Goal: Task Accomplishment & Management: Manage account settings

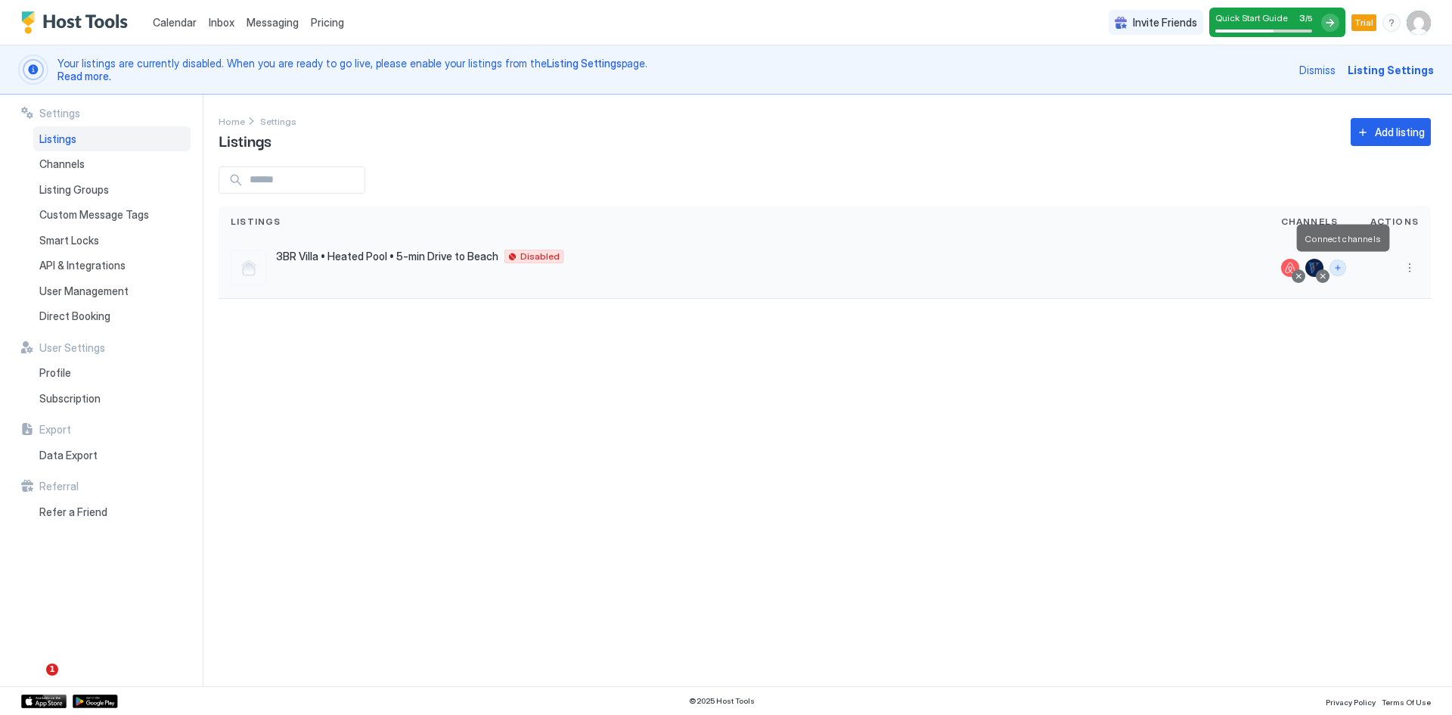
click at [1338, 269] on button "Connect channels" at bounding box center [1338, 267] width 17 height 17
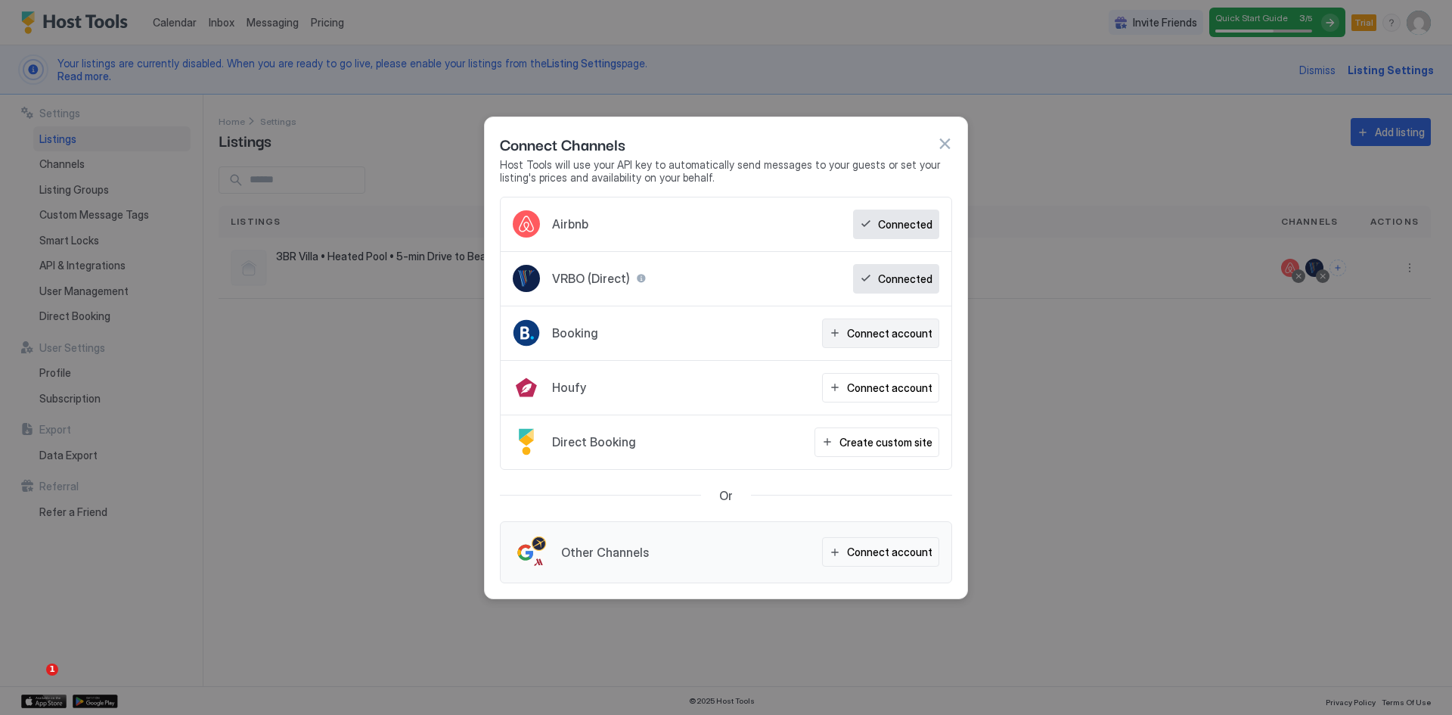
click at [866, 336] on div "Connect account" at bounding box center [889, 333] width 85 height 16
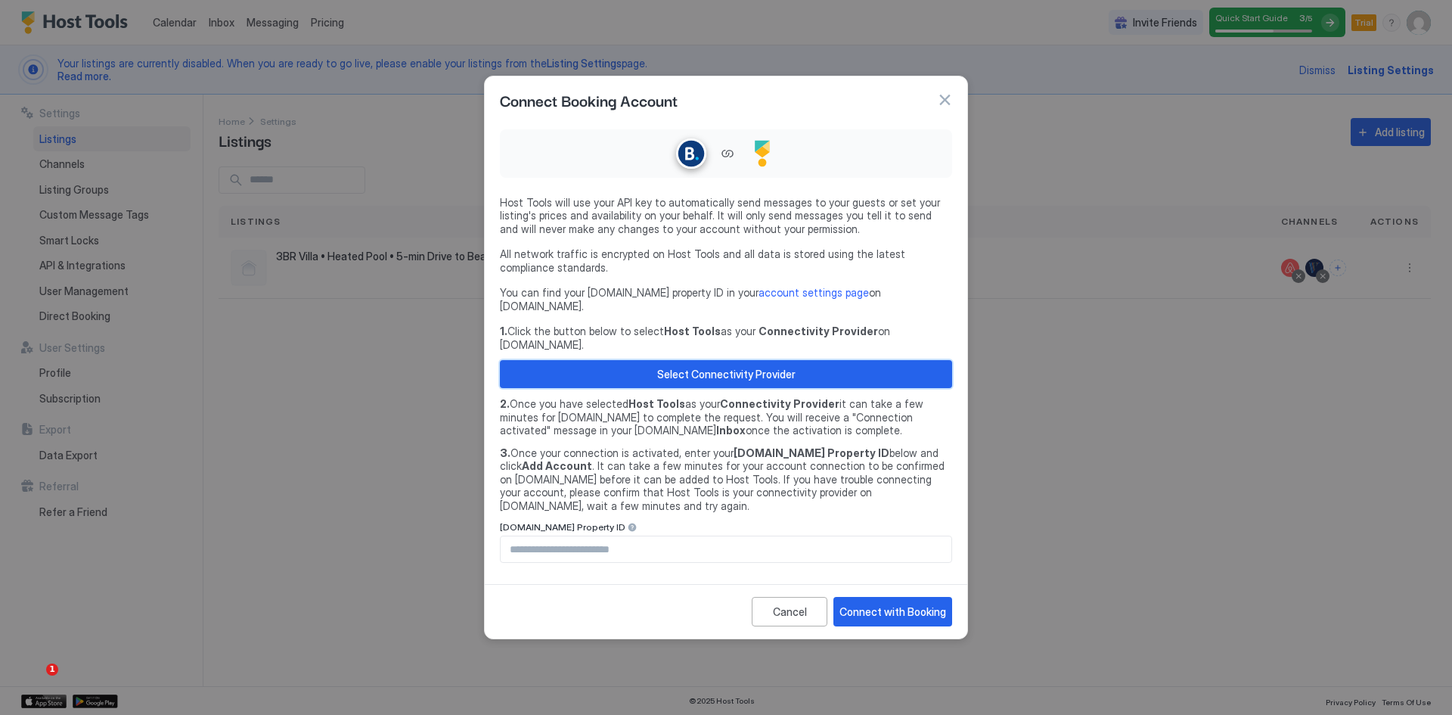
click at [743, 371] on div "Select Connectivity Provider" at bounding box center [726, 374] width 138 height 16
click at [895, 604] on div "Connect with Booking" at bounding box center [893, 612] width 107 height 16
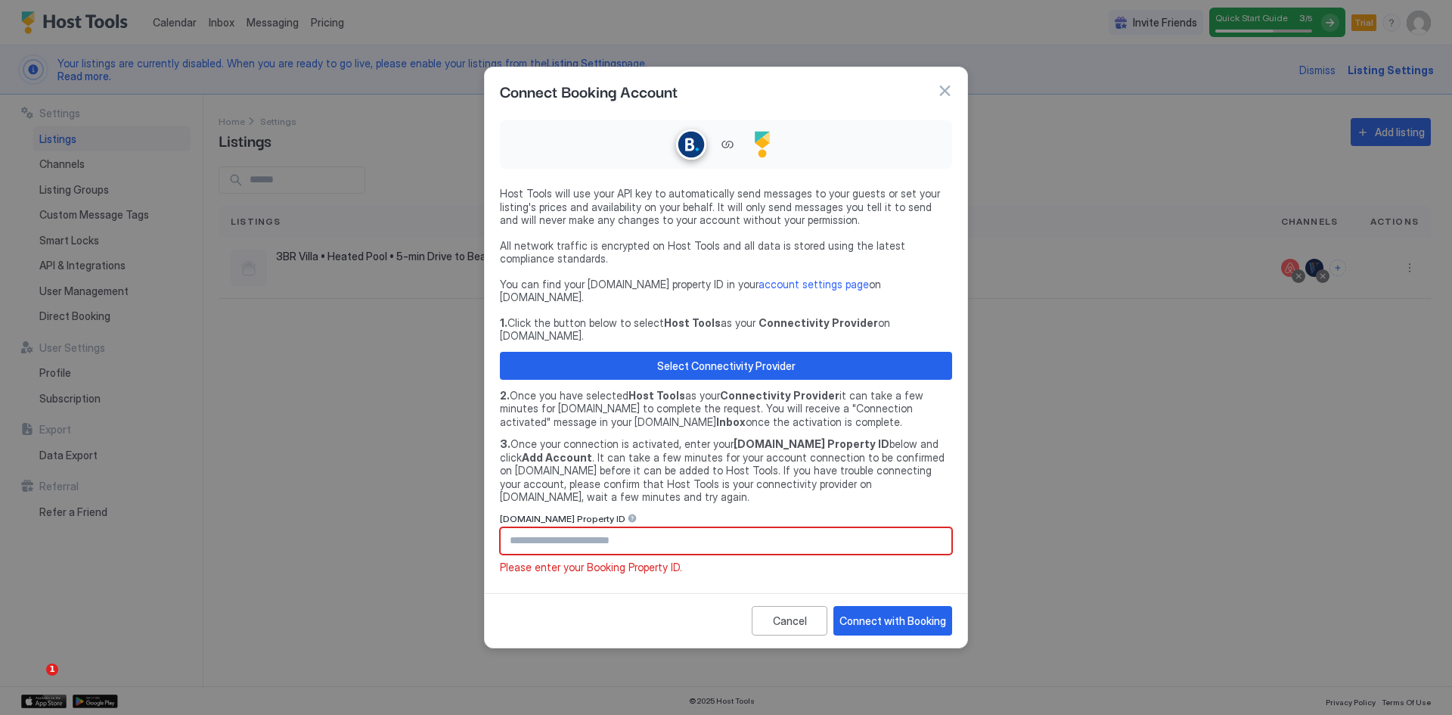
click at [675, 528] on input "Input Field" at bounding box center [726, 541] width 451 height 26
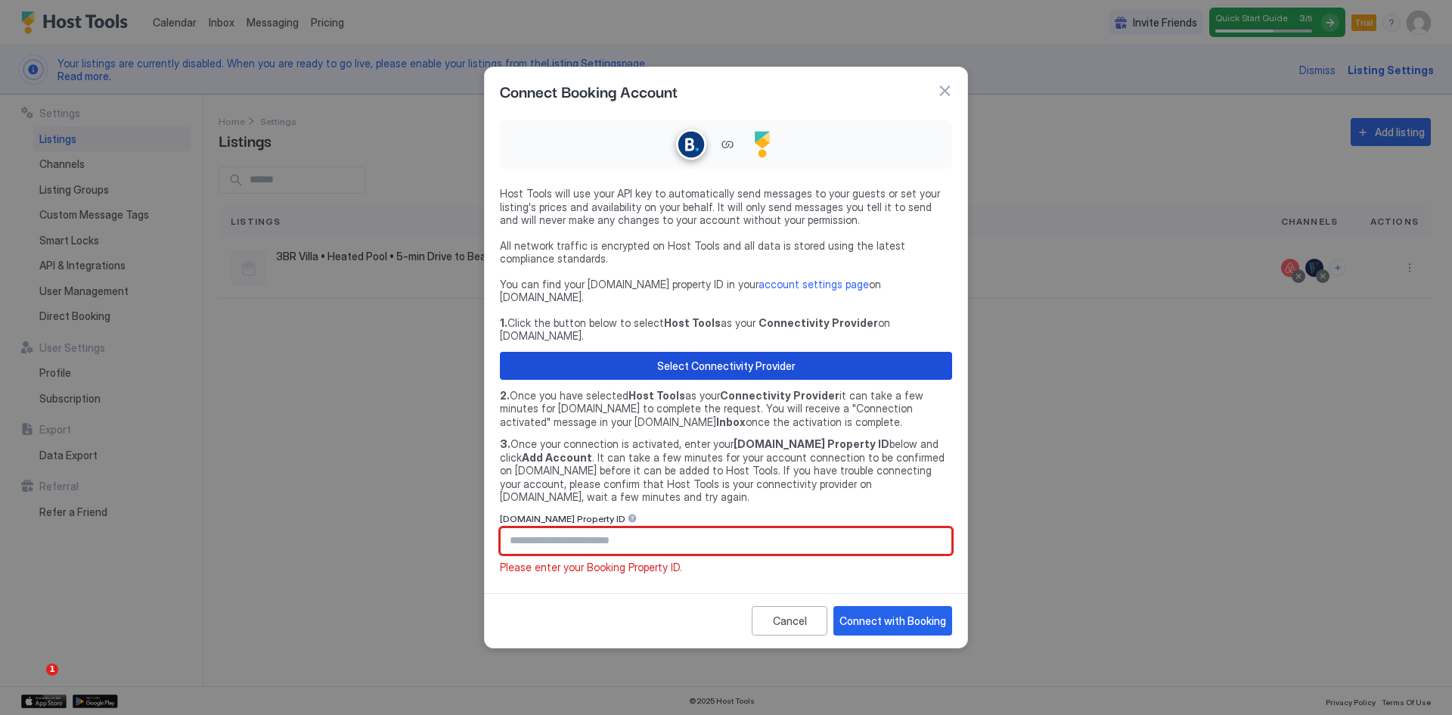
click at [771, 358] on div "Select Connectivity Provider" at bounding box center [726, 366] width 138 height 16
click at [723, 528] on input "Input Field" at bounding box center [726, 541] width 451 height 26
paste input "********"
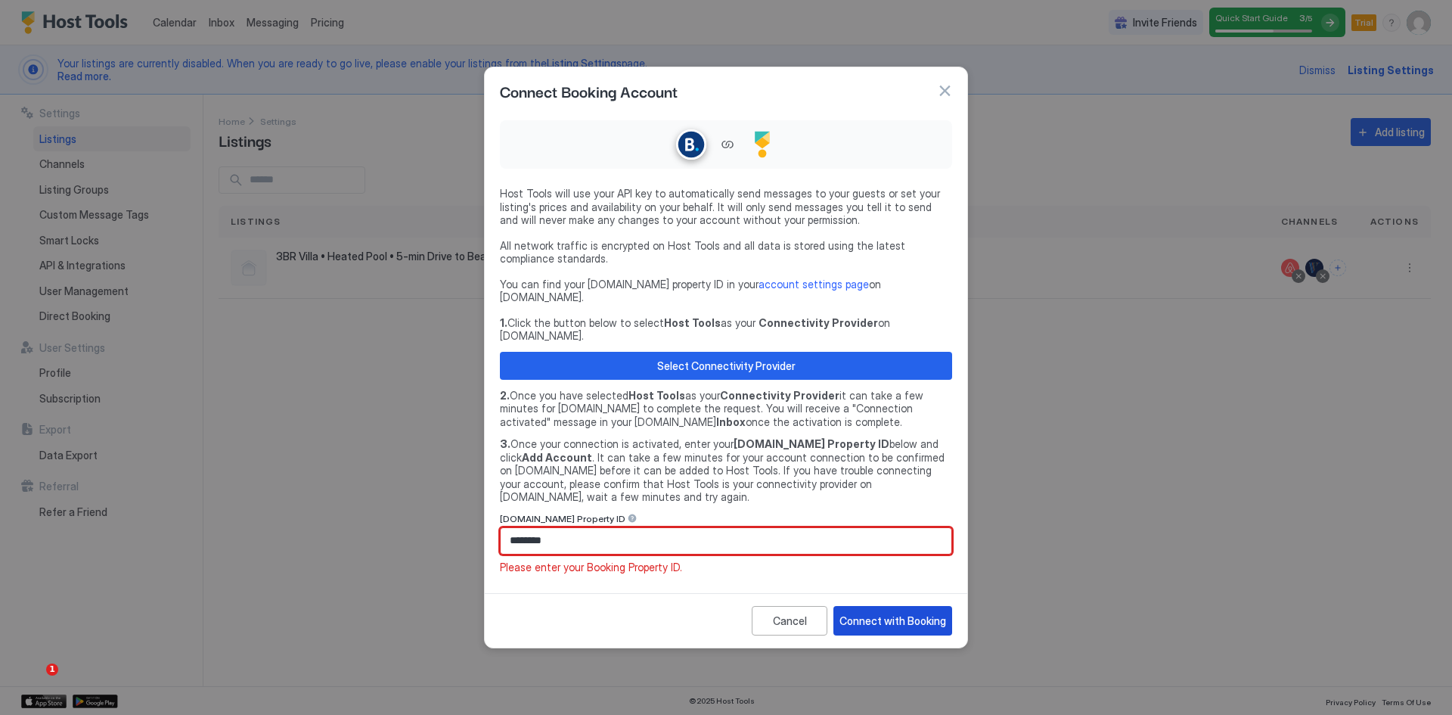
type input "********"
click at [883, 613] on div "Connect with Booking" at bounding box center [893, 621] width 107 height 16
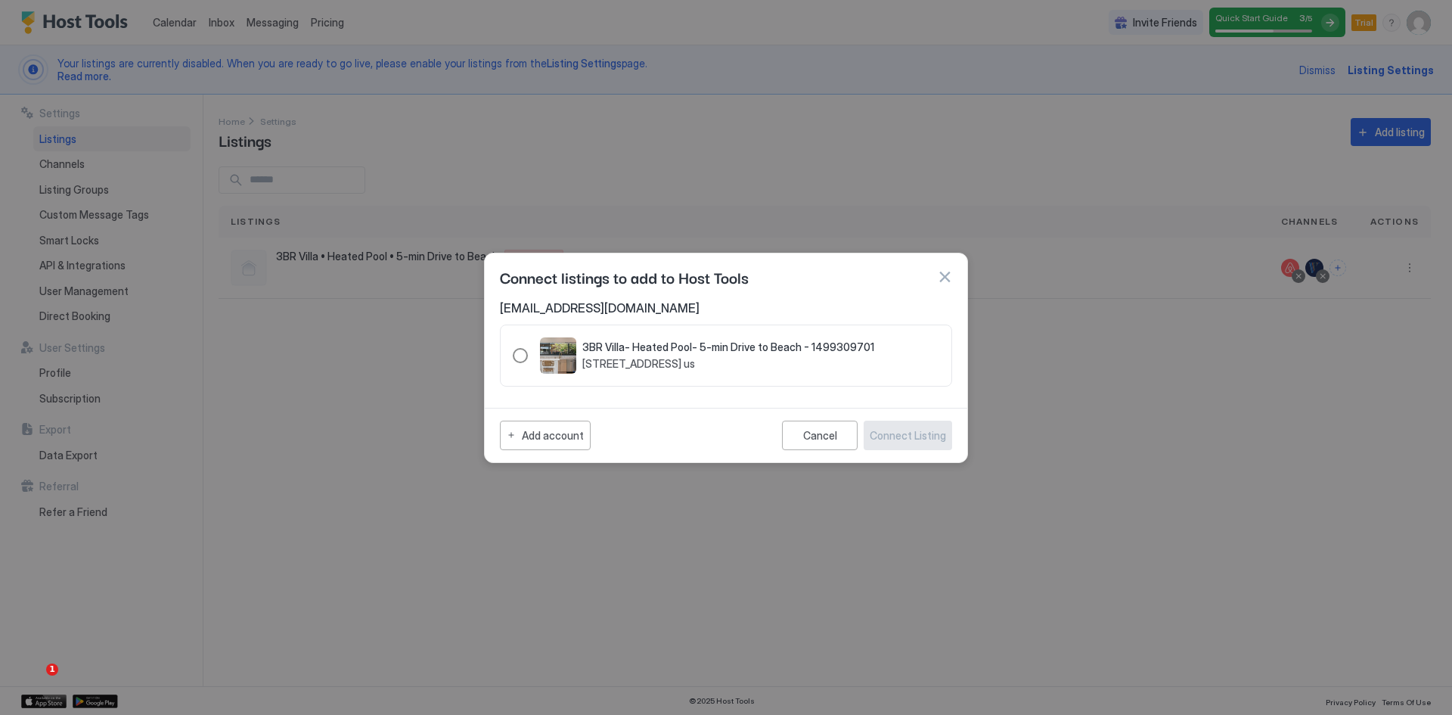
click at [521, 360] on div "1499309701" at bounding box center [520, 355] width 15 height 15
click at [917, 437] on div "Connect Listing" at bounding box center [908, 435] width 76 height 16
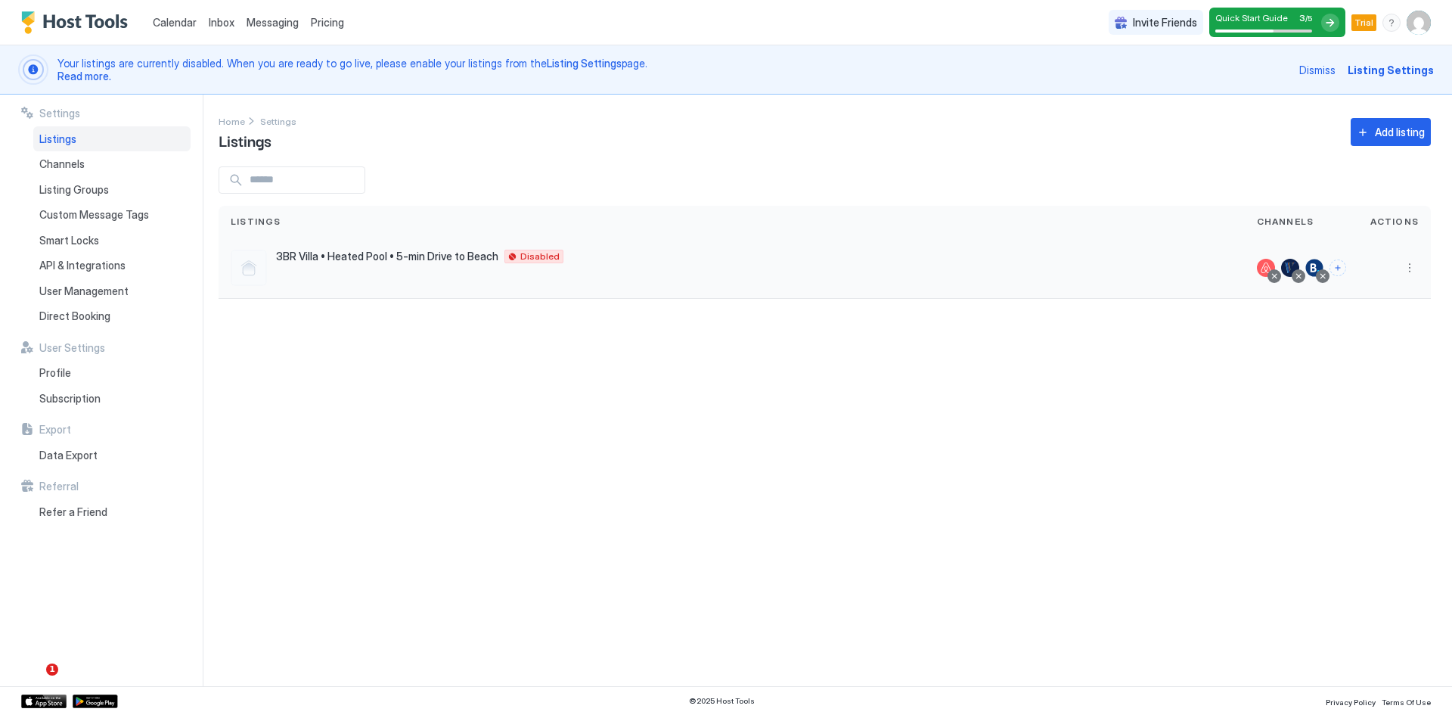
click at [349, 256] on span "3BR Villa • Heated Pool • 5-min Drive to Beach" at bounding box center [387, 257] width 222 height 14
click at [256, 260] on div at bounding box center [249, 268] width 36 height 36
click at [239, 274] on div at bounding box center [249, 268] width 36 height 36
click at [89, 274] on div "API & Integrations" at bounding box center [111, 266] width 157 height 26
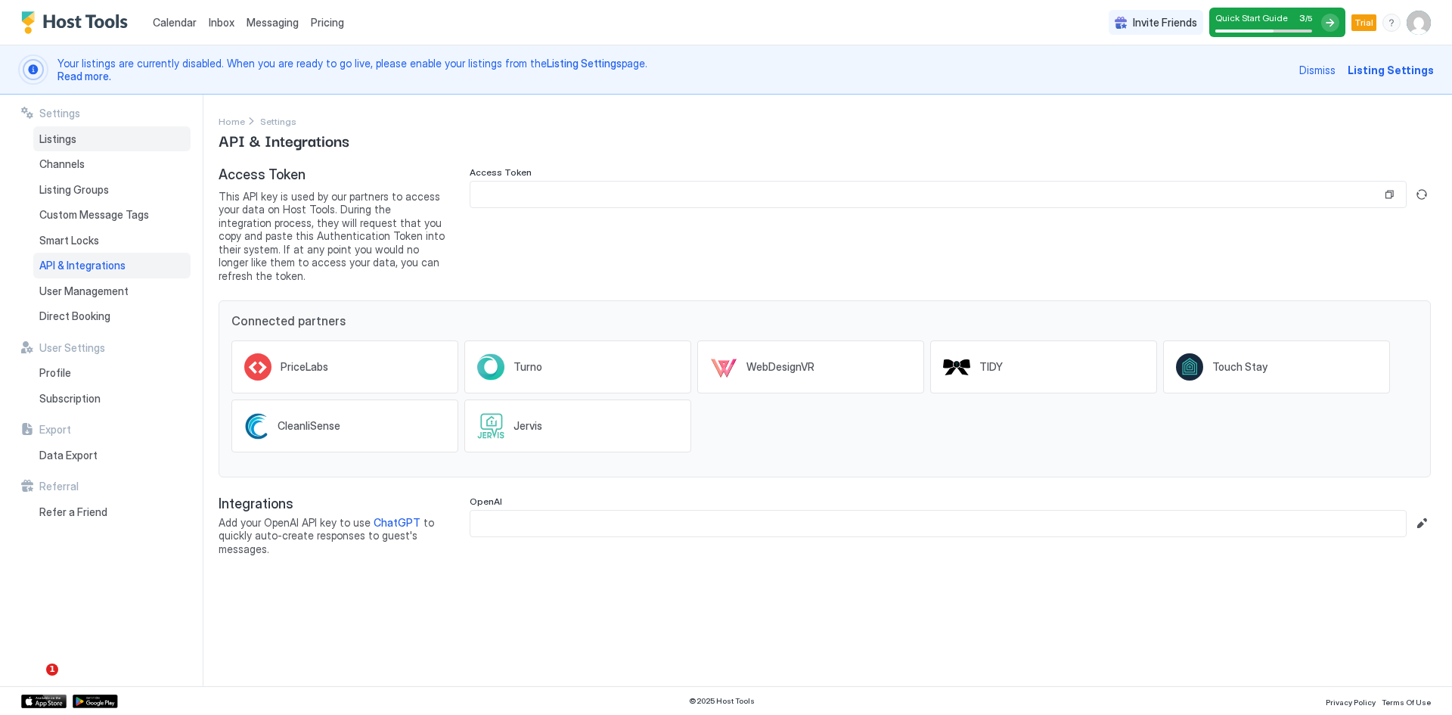
click at [71, 138] on span "Listings" at bounding box center [57, 139] width 37 height 14
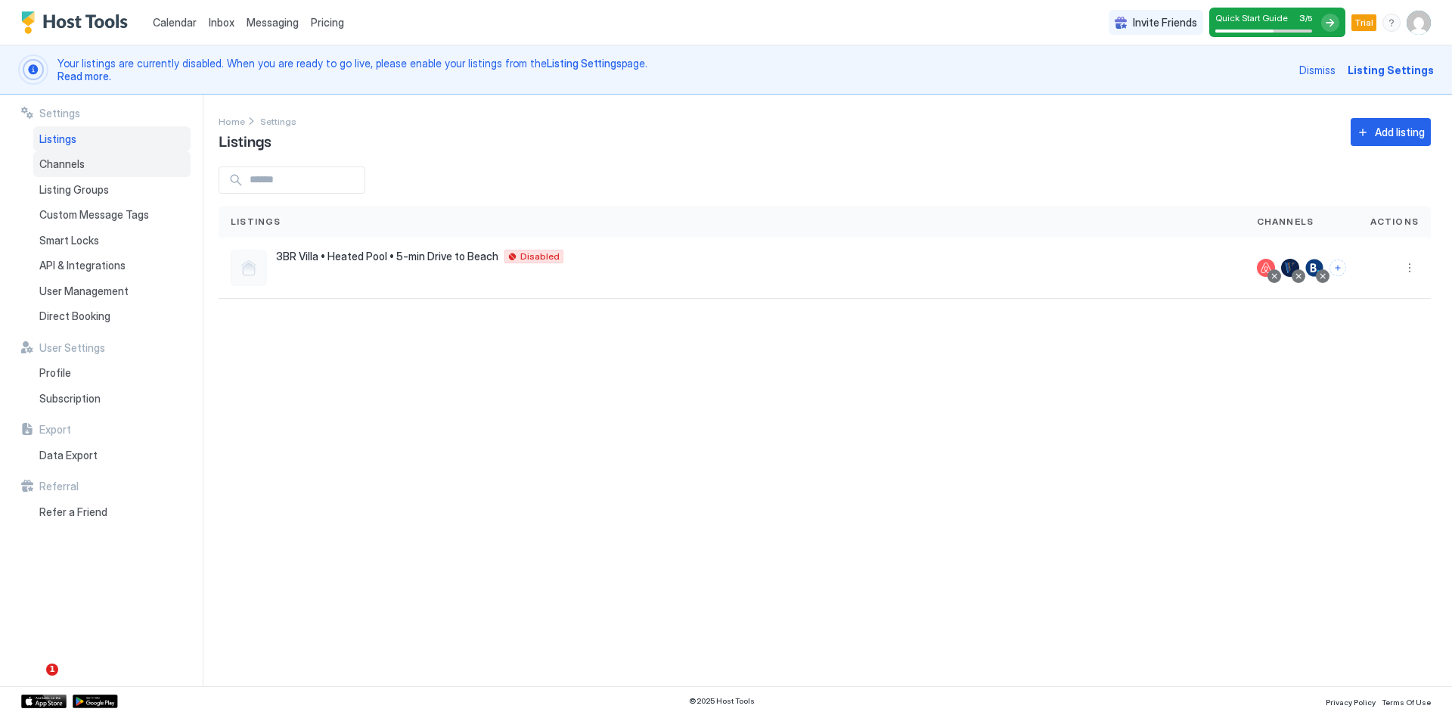
click at [71, 161] on span "Channels" at bounding box center [61, 164] width 45 height 14
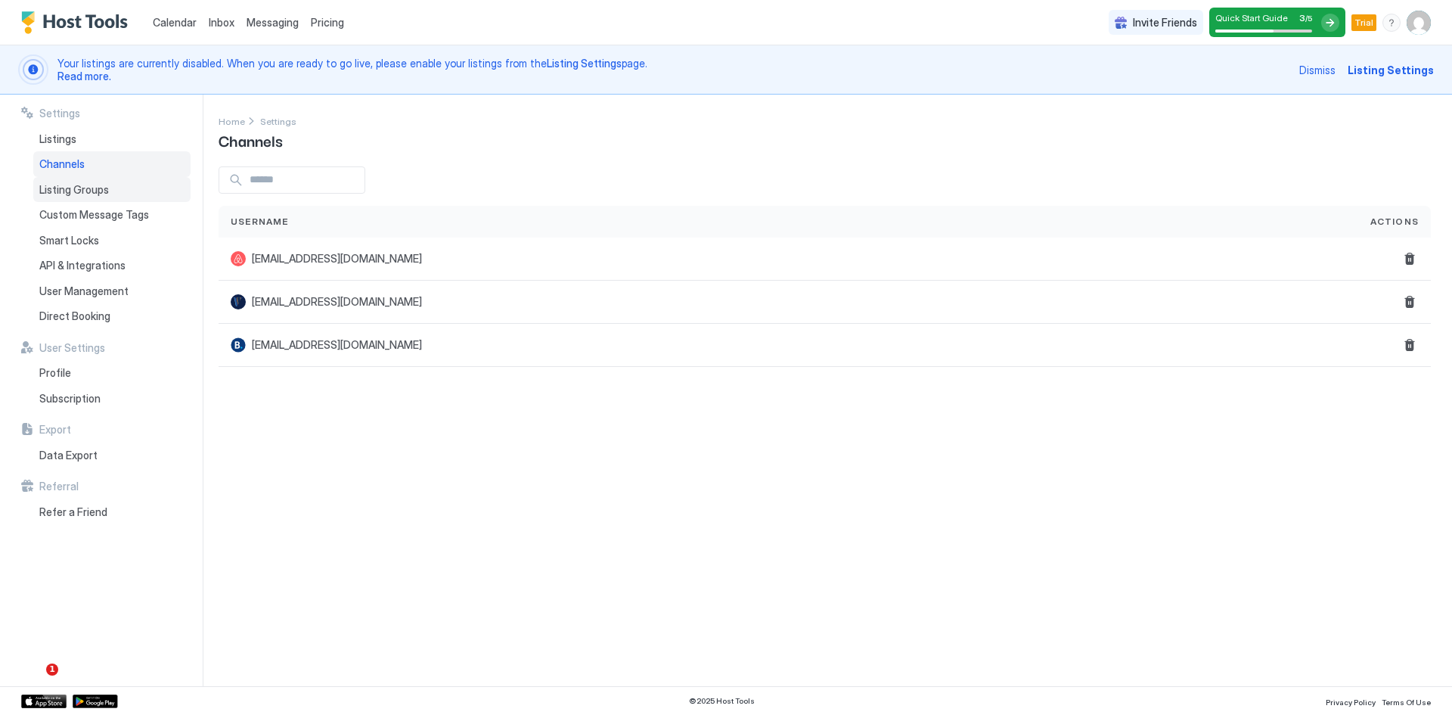
click at [79, 195] on span "Listing Groups" at bounding box center [74, 190] width 70 height 14
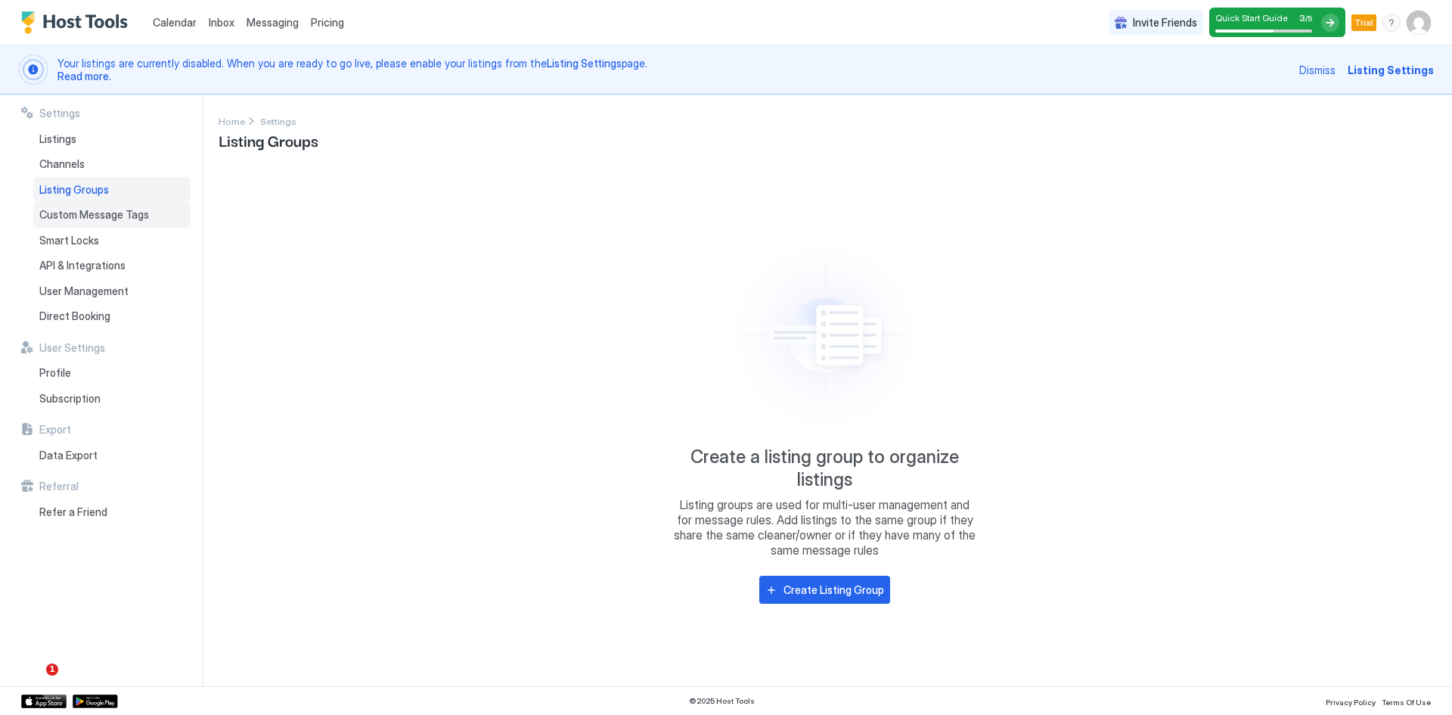
click at [79, 213] on span "Custom Message Tags" at bounding box center [94, 215] width 110 height 14
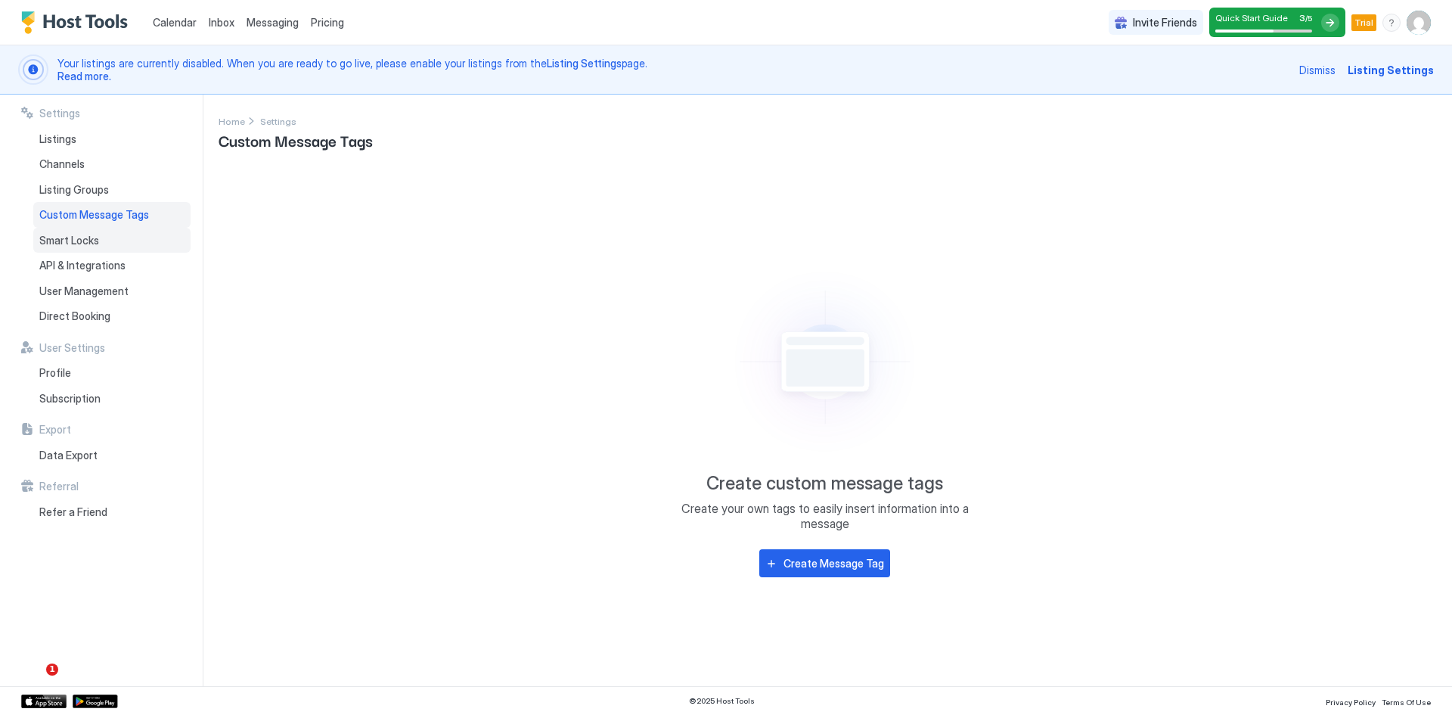
click at [83, 244] on span "Smart Locks" at bounding box center [69, 241] width 60 height 14
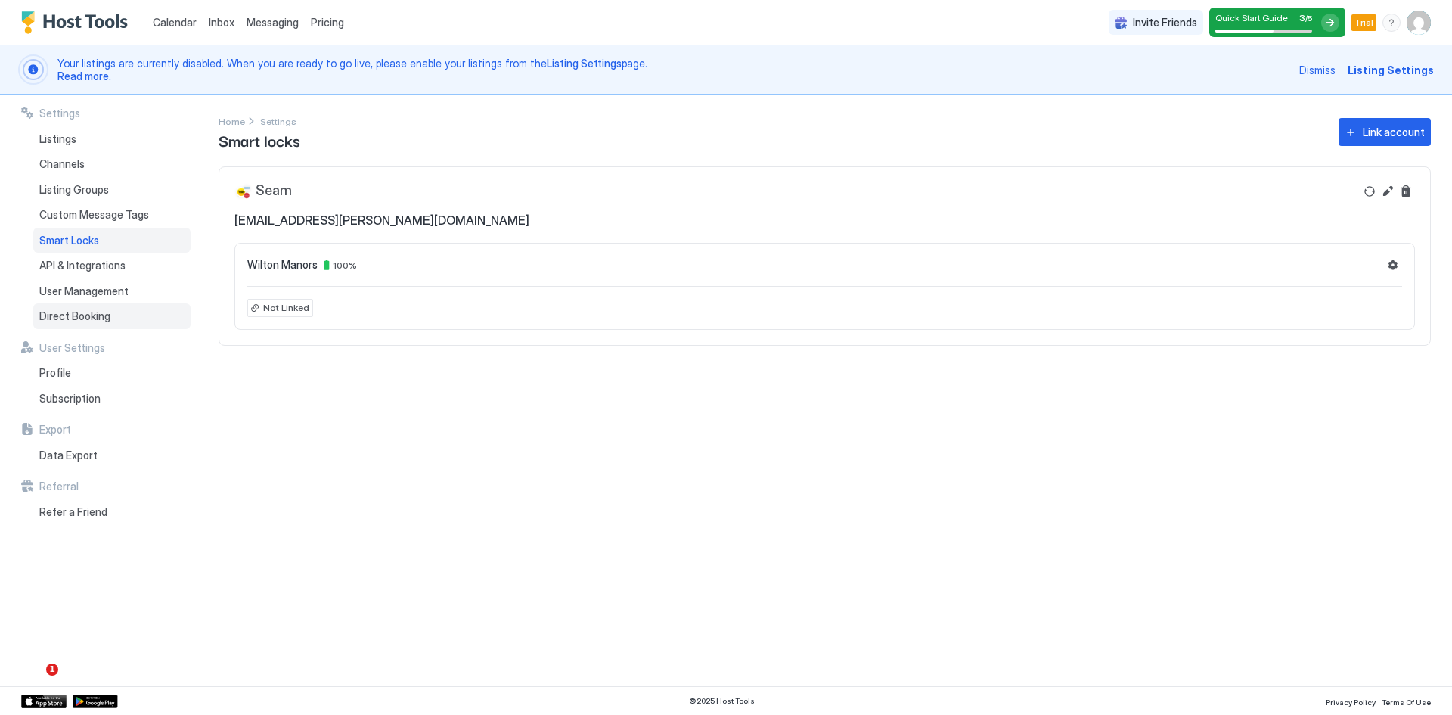
click at [69, 318] on span "Direct Booking" at bounding box center [74, 316] width 71 height 14
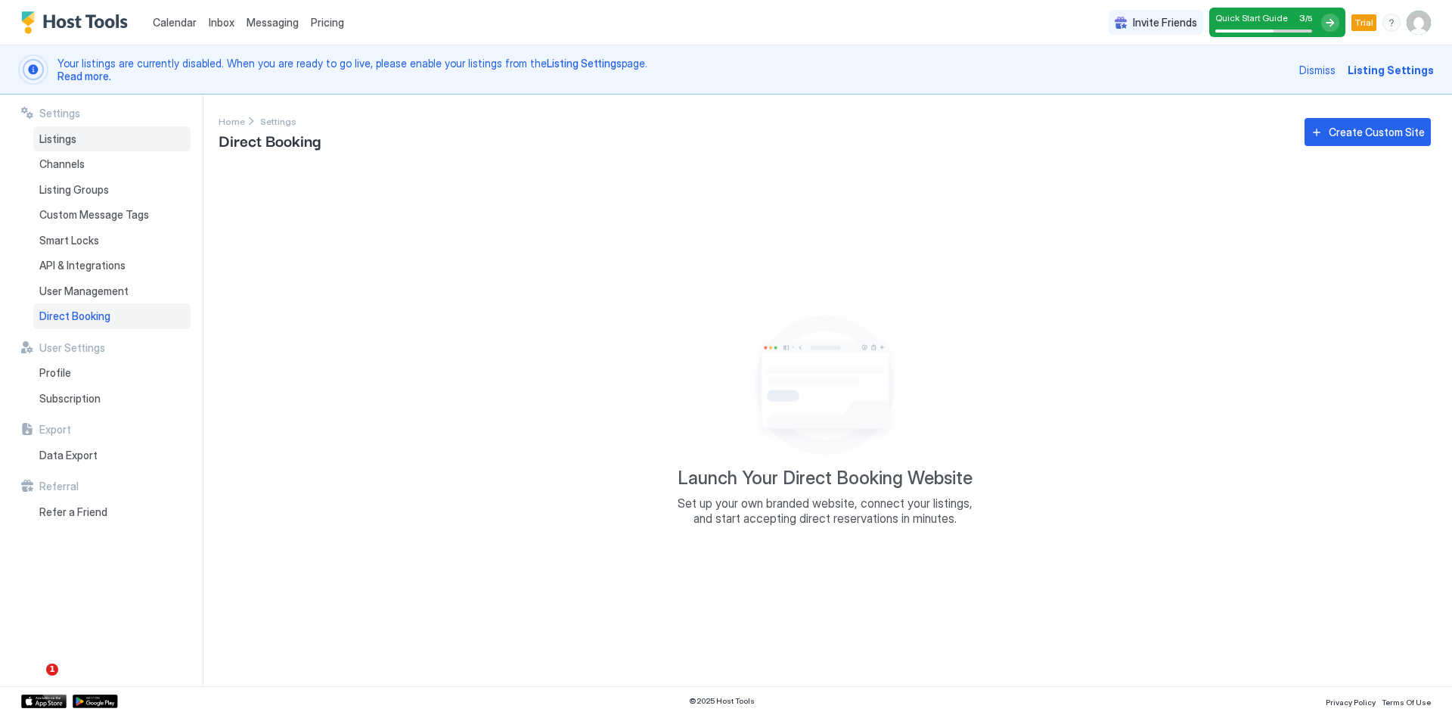
click at [72, 141] on span "Listings" at bounding box center [57, 139] width 37 height 14
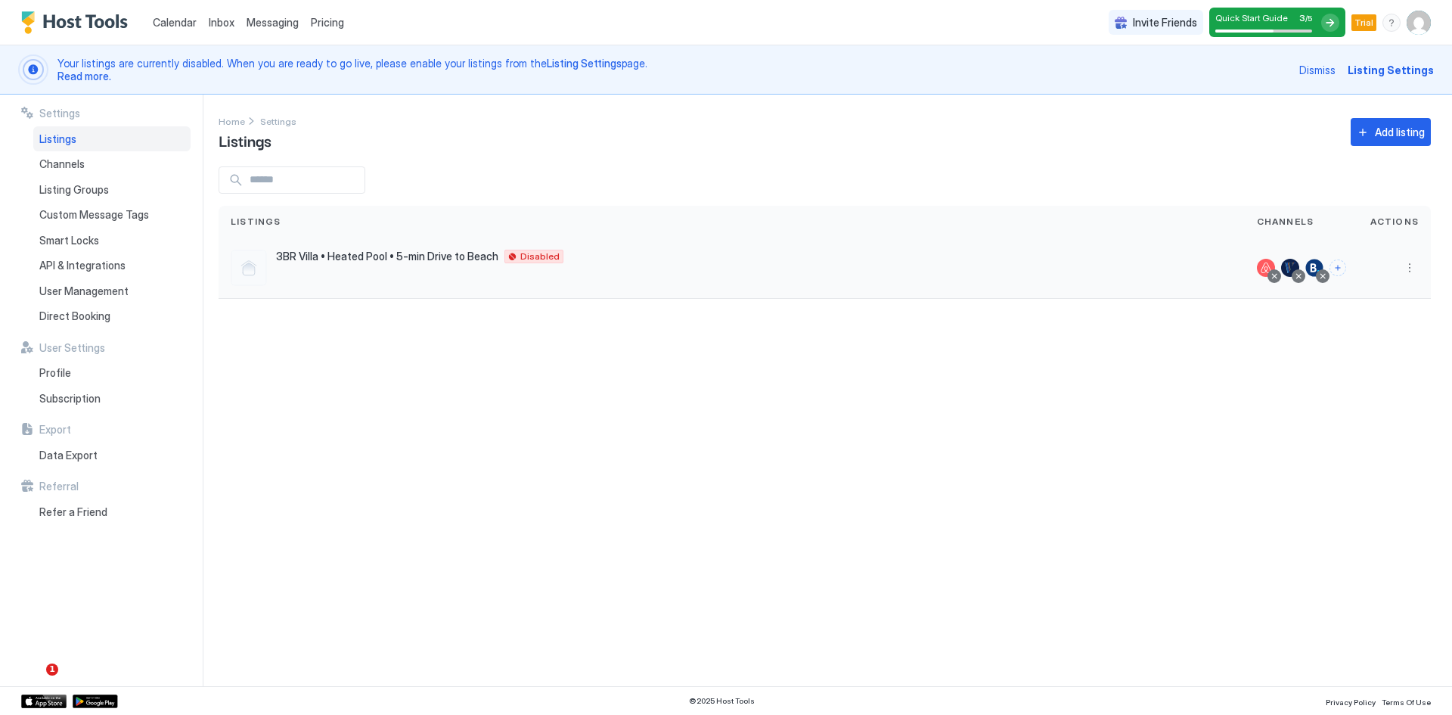
click at [255, 266] on div at bounding box center [249, 268] width 36 height 36
click at [415, 267] on div "3BR Villa • Heated Pool • 5-min Drive to [GEOGRAPHIC_DATA] US Disabled" at bounding box center [732, 268] width 1002 height 36
click at [424, 256] on span "3BR Villa • Heated Pool • 5-min Drive to Beach" at bounding box center [387, 257] width 222 height 14
click at [1315, 262] on div at bounding box center [1314, 268] width 18 height 18
click at [1416, 267] on button "More options" at bounding box center [1410, 268] width 18 height 18
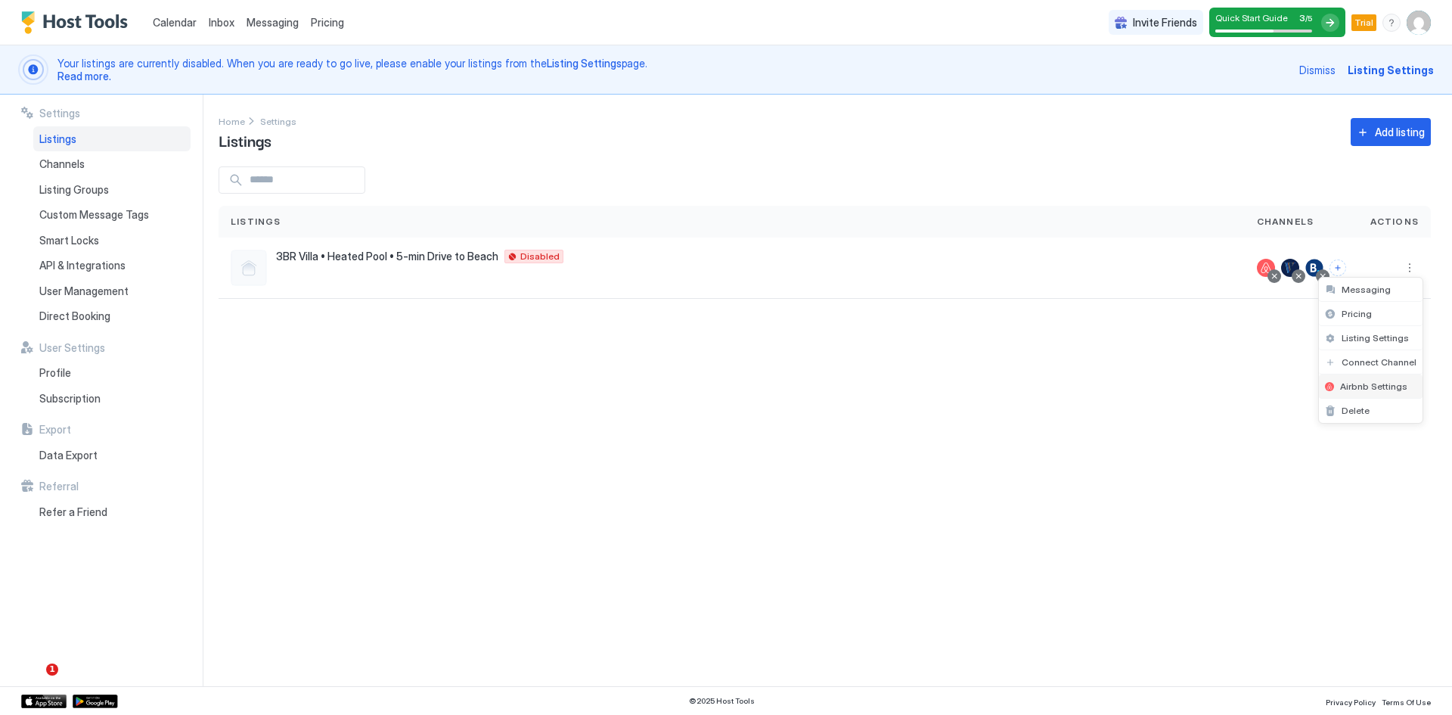
click at [1371, 389] on span "Airbnb Settings" at bounding box center [1373, 385] width 67 height 11
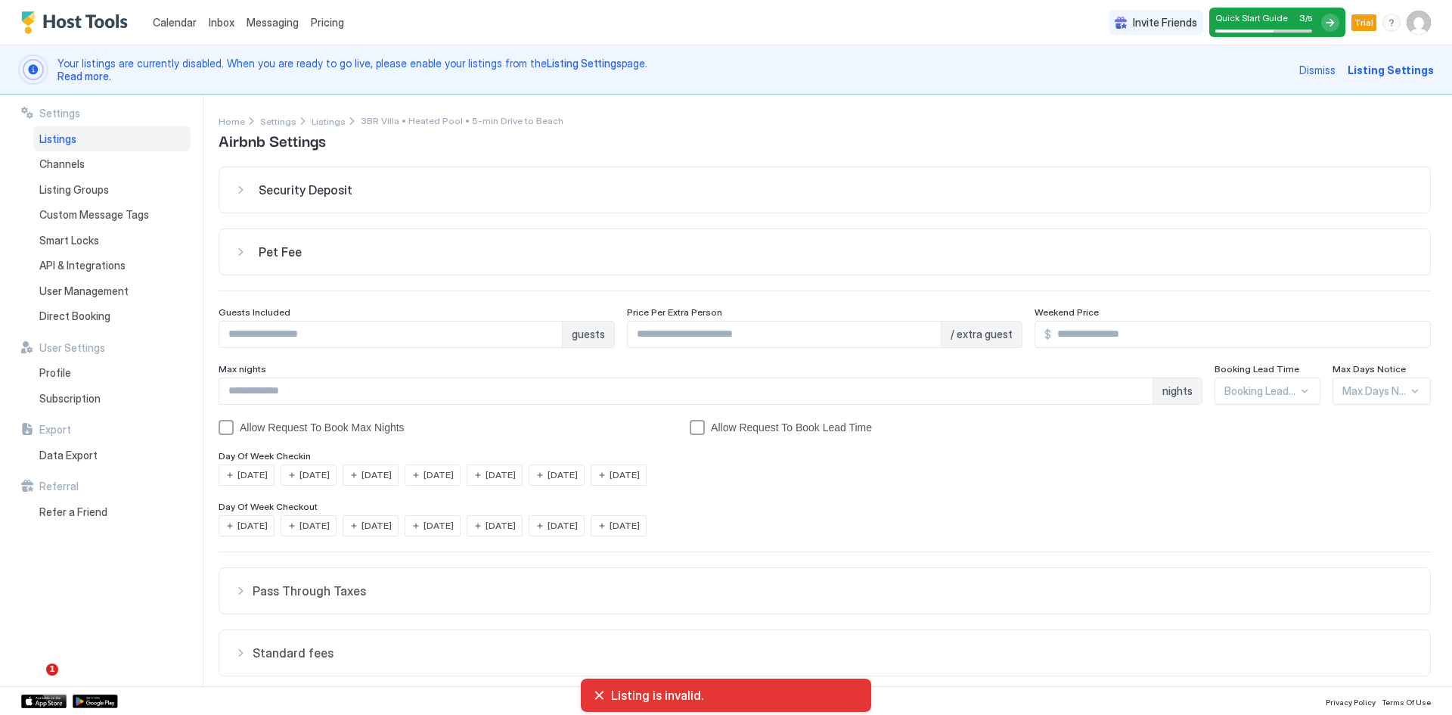
click at [242, 192] on div "Security Deposit" at bounding box center [824, 189] width 1181 height 15
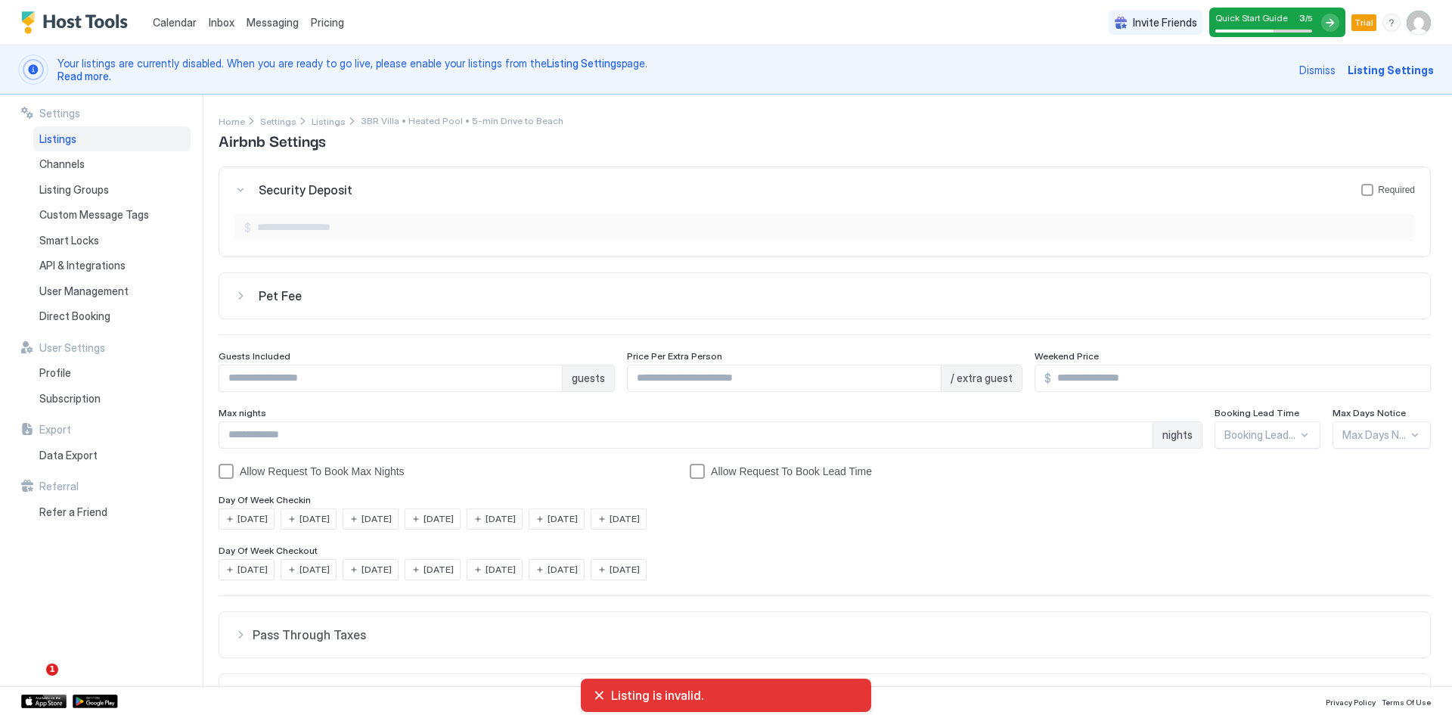
click at [242, 192] on div "Security Deposit Required" at bounding box center [824, 189] width 1181 height 15
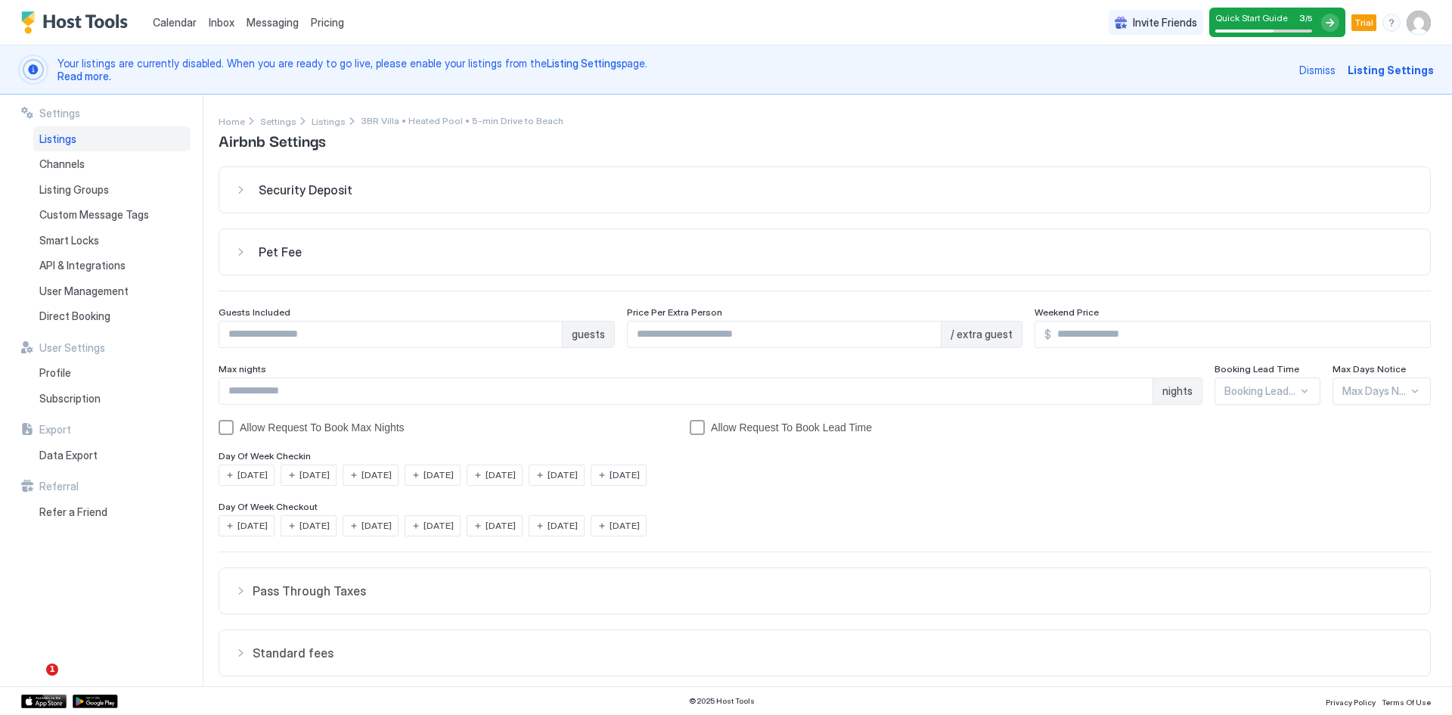
click at [239, 254] on div "Pet Fee" at bounding box center [824, 251] width 1181 height 15
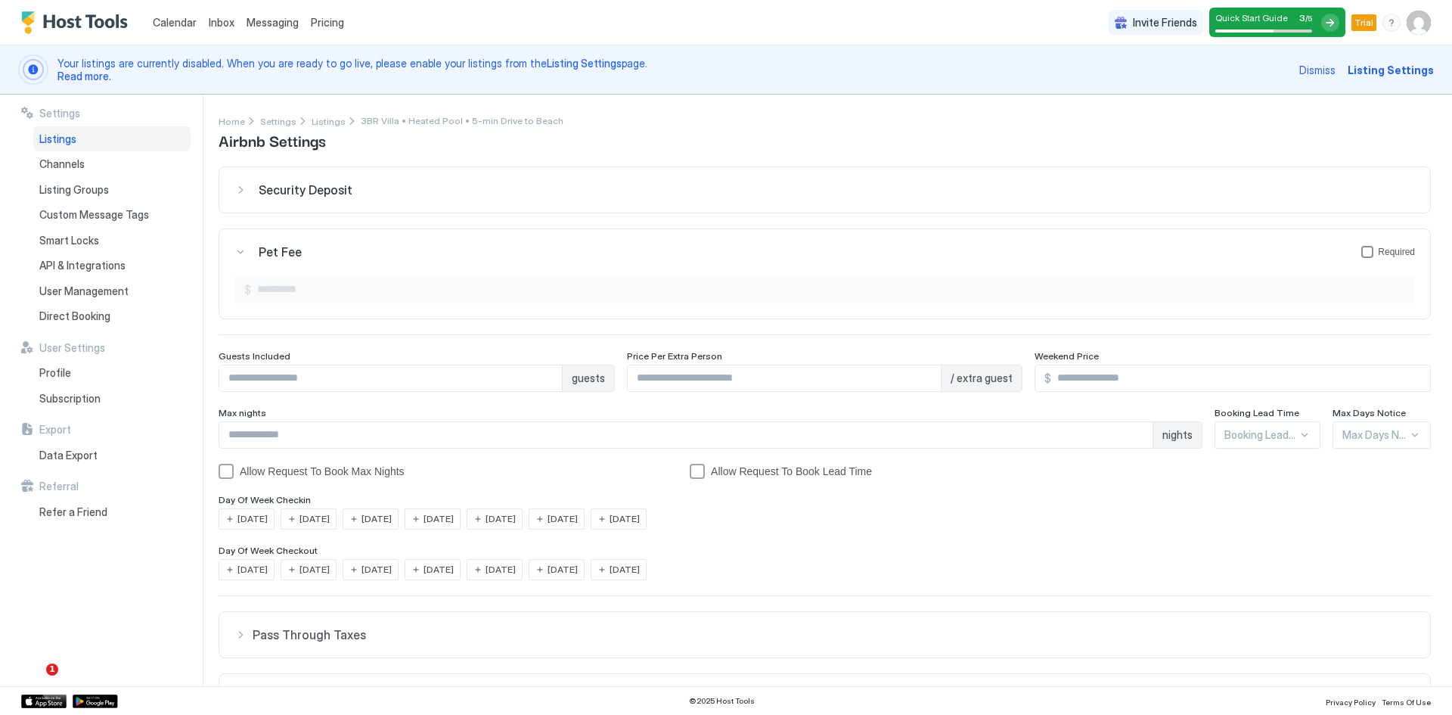
click at [1361, 248] on div "petFeeForm" at bounding box center [1367, 252] width 12 height 12
click at [317, 286] on input "Input Field" at bounding box center [832, 290] width 1163 height 26
type input "***"
click at [318, 384] on input "Input Field" at bounding box center [390, 378] width 343 height 26
click at [399, 383] on input "Input Field" at bounding box center [390, 378] width 343 height 26
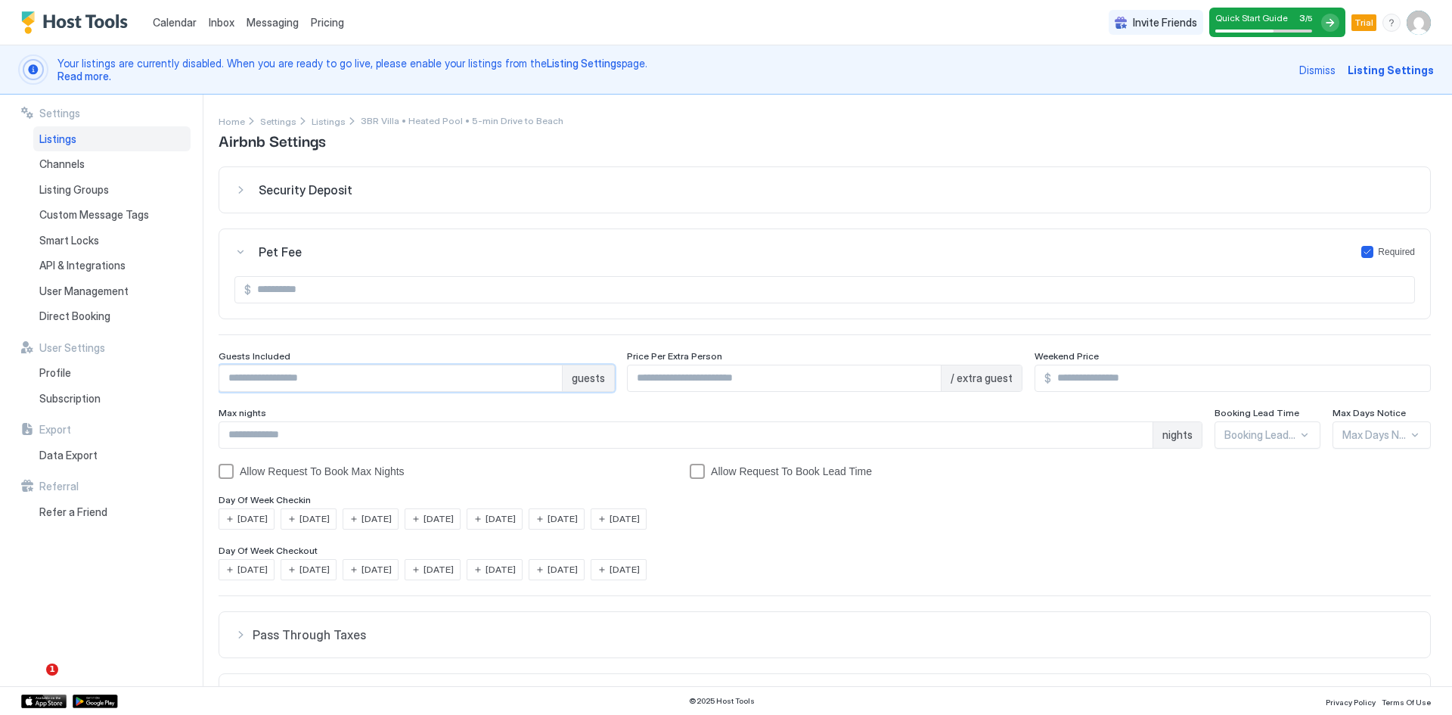
type input "*"
click at [402, 410] on div "Max nights" at bounding box center [711, 414] width 984 height 14
click at [1073, 383] on input "Input Field" at bounding box center [1240, 378] width 379 height 26
type input "***"
click at [283, 436] on input "Input Field" at bounding box center [685, 435] width 933 height 26
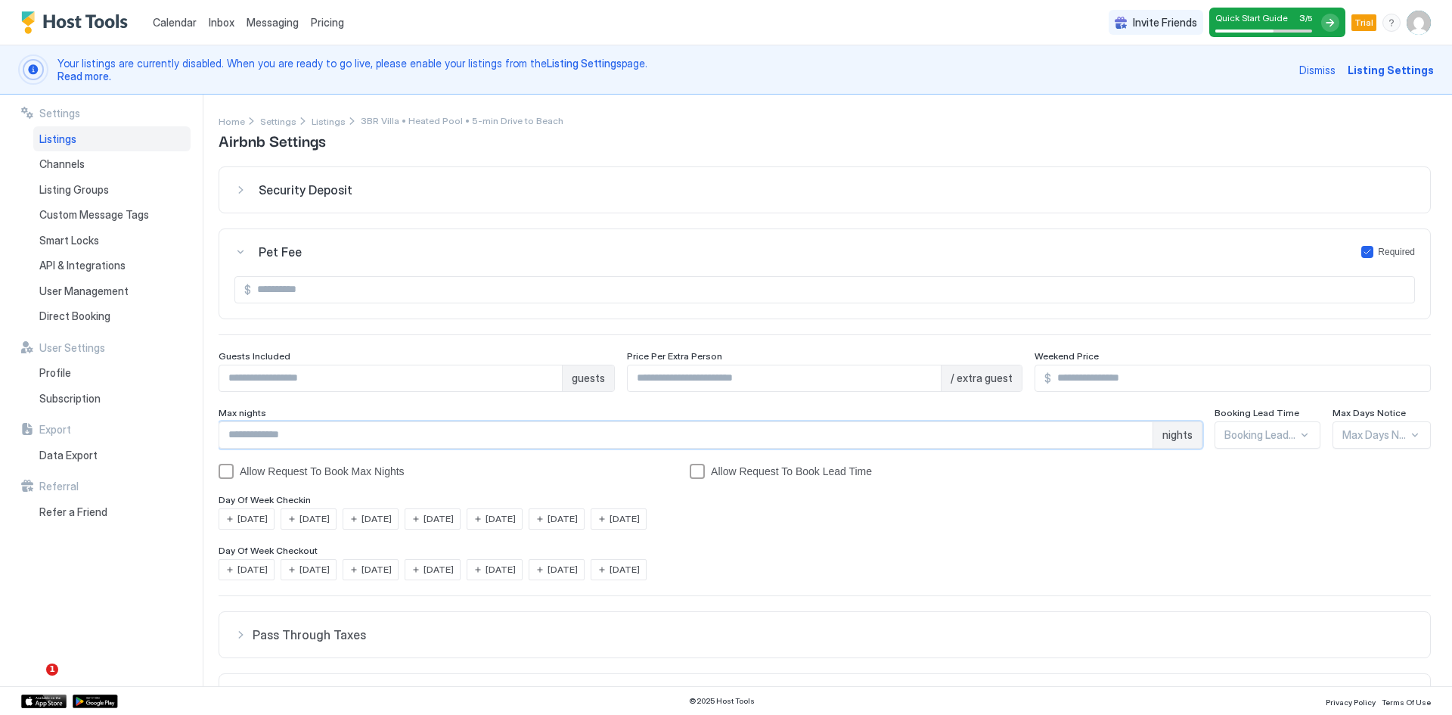
type input "**"
click at [1275, 434] on div "Booking Lead Time..." at bounding box center [1268, 434] width 106 height 27
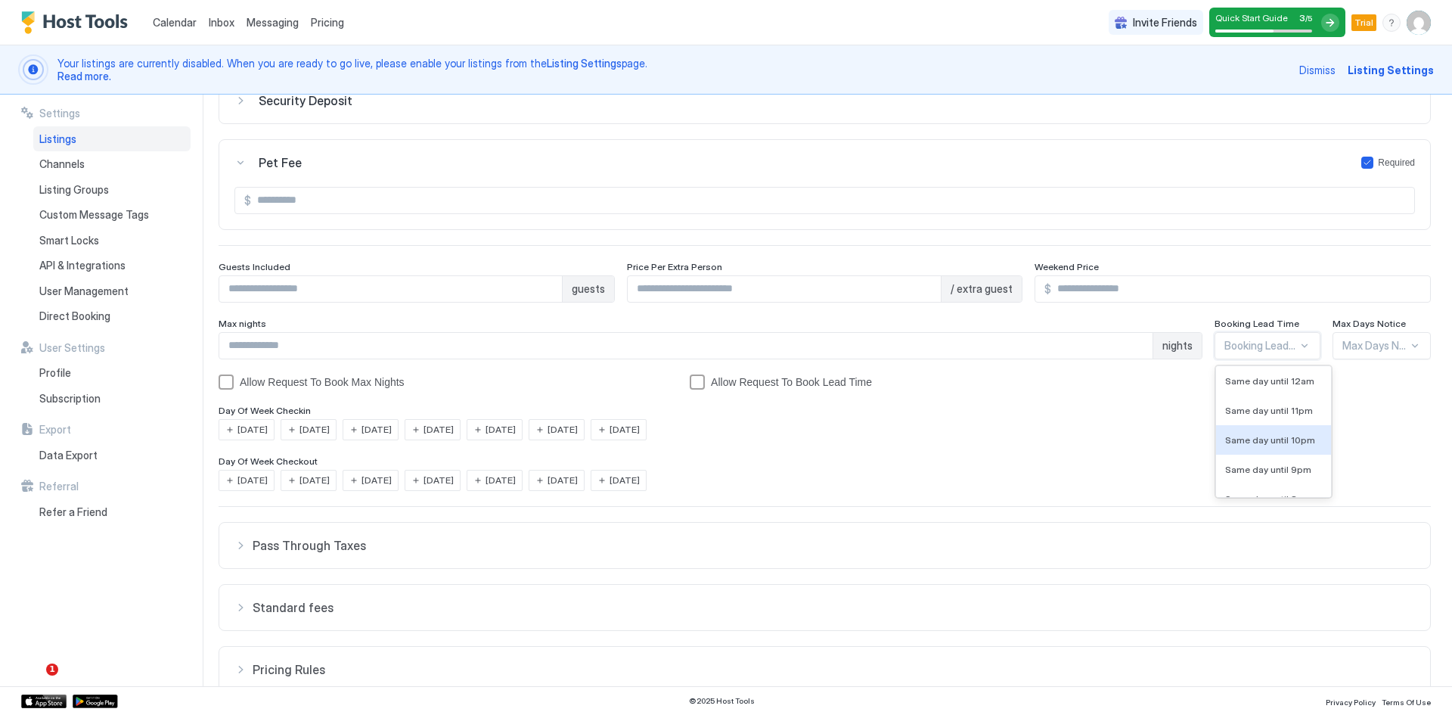
scroll to position [98, 0]
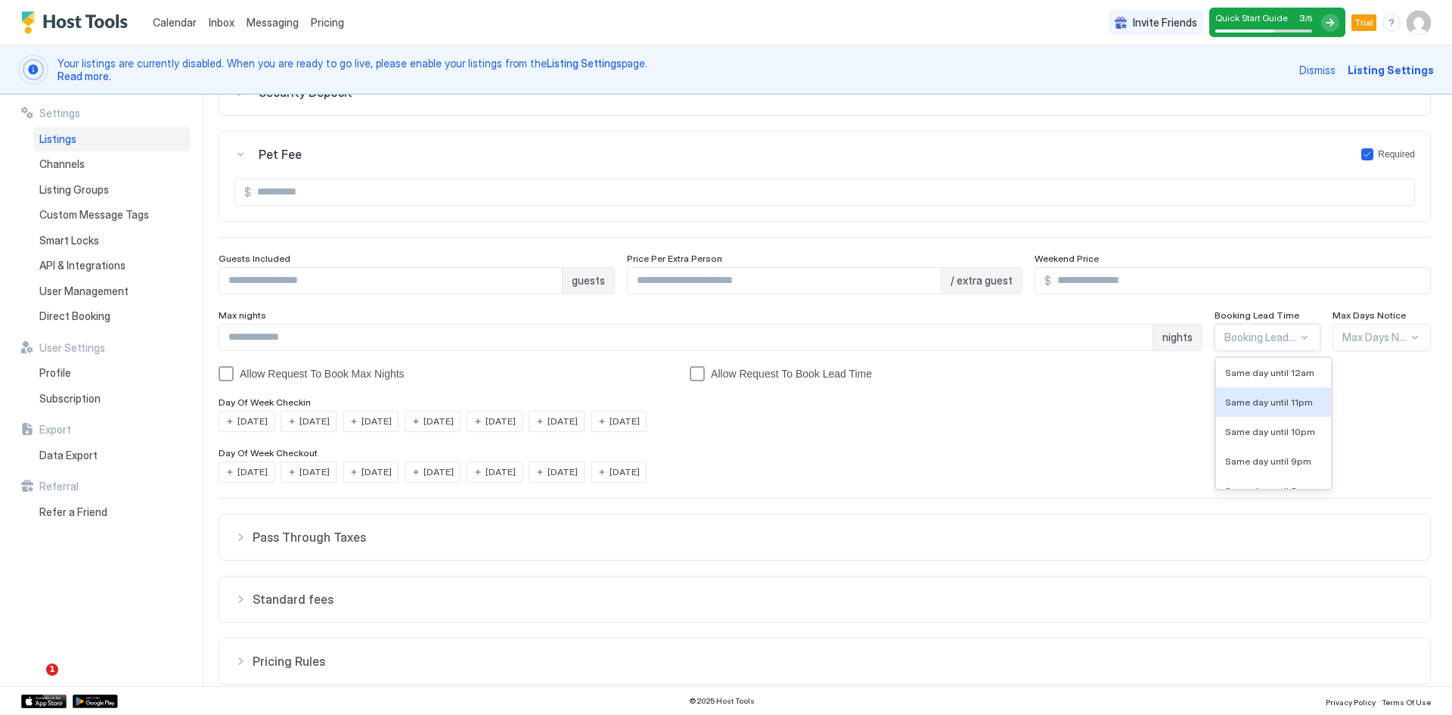
click at [1370, 420] on div "[DATE] [DATE] [DATE] [DATE] [DATE] [DATE] [DATE]" at bounding box center [825, 421] width 1212 height 21
click at [1374, 346] on div "Security Deposit $ Pet Fee Required $ *** Guests Included * guests Price Per Ex…" at bounding box center [825, 445] width 1212 height 753
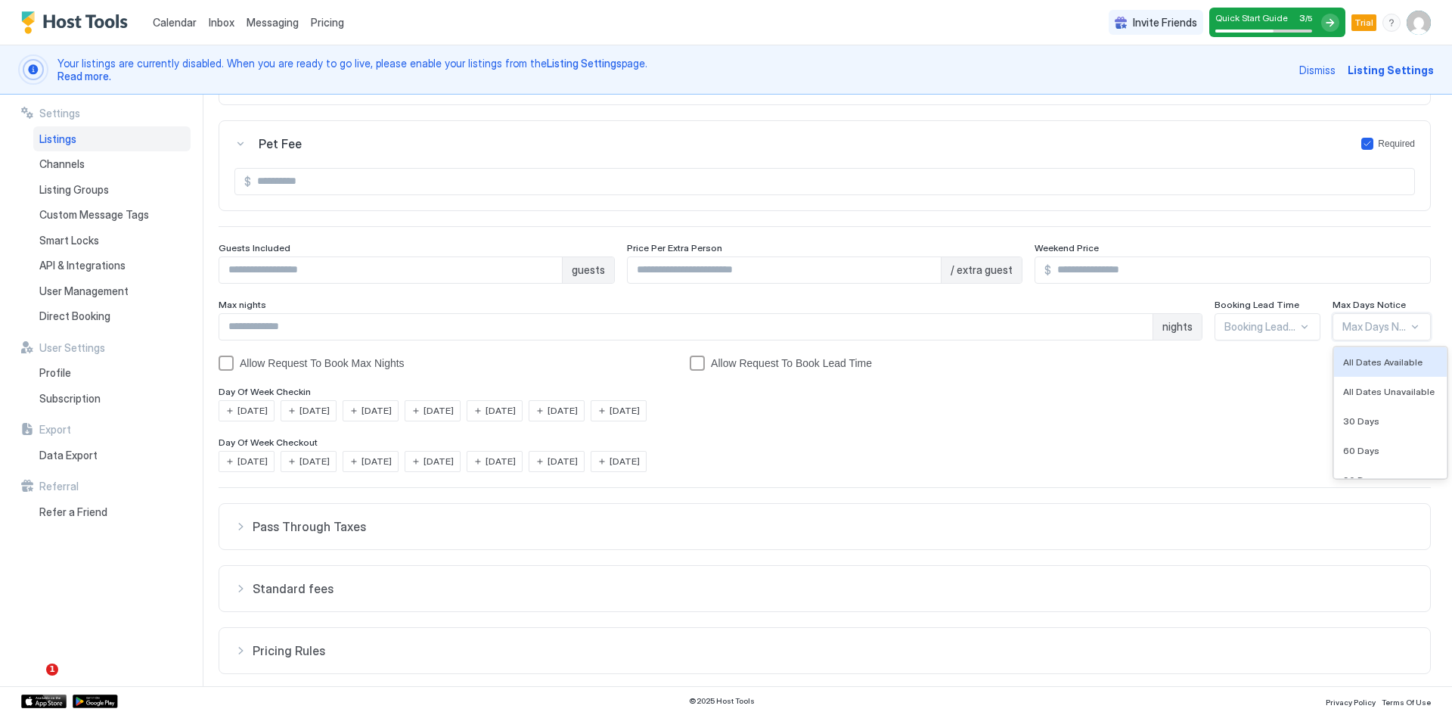
scroll to position [109, 0]
click at [1370, 363] on span "All Dates Available" at bounding box center [1382, 360] width 79 height 11
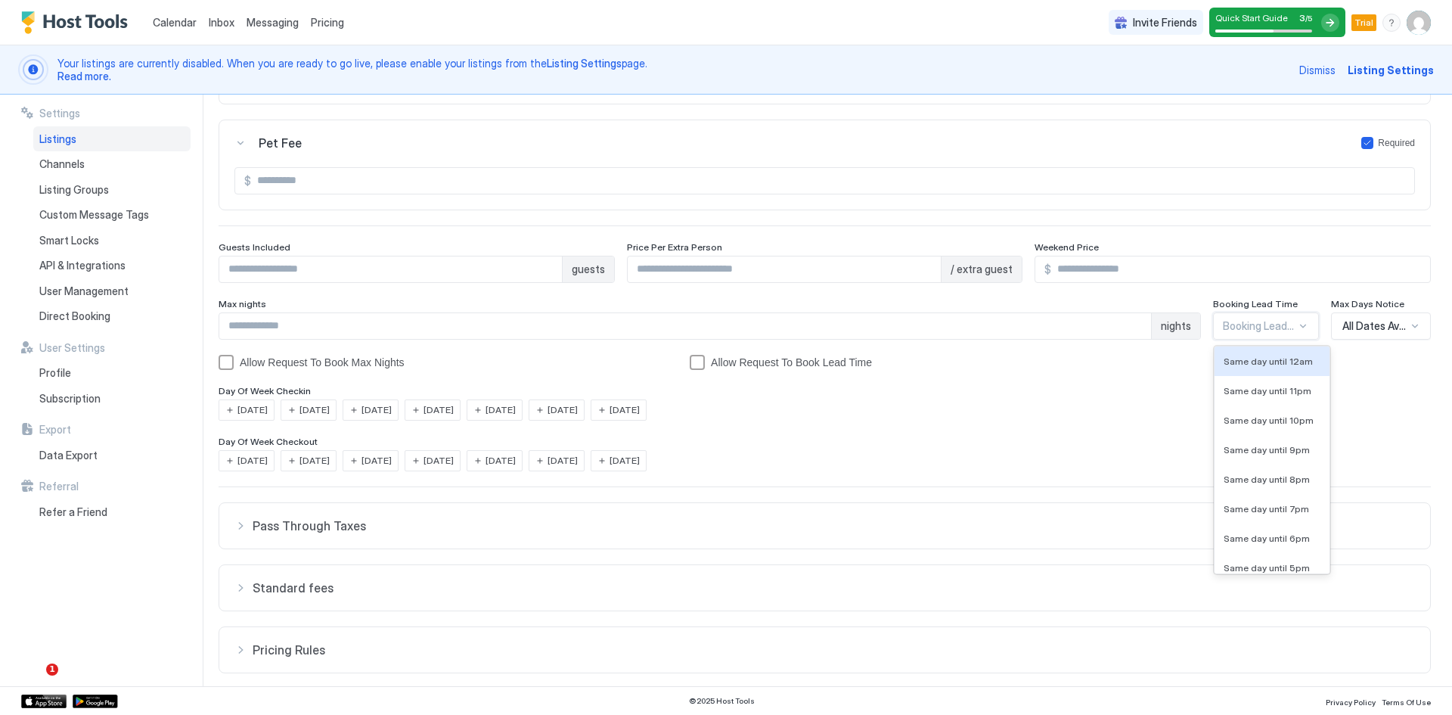
click at [1261, 324] on div at bounding box center [1259, 326] width 73 height 14
click at [1286, 507] on span "Same day until 7pm" at bounding box center [1266, 508] width 85 height 11
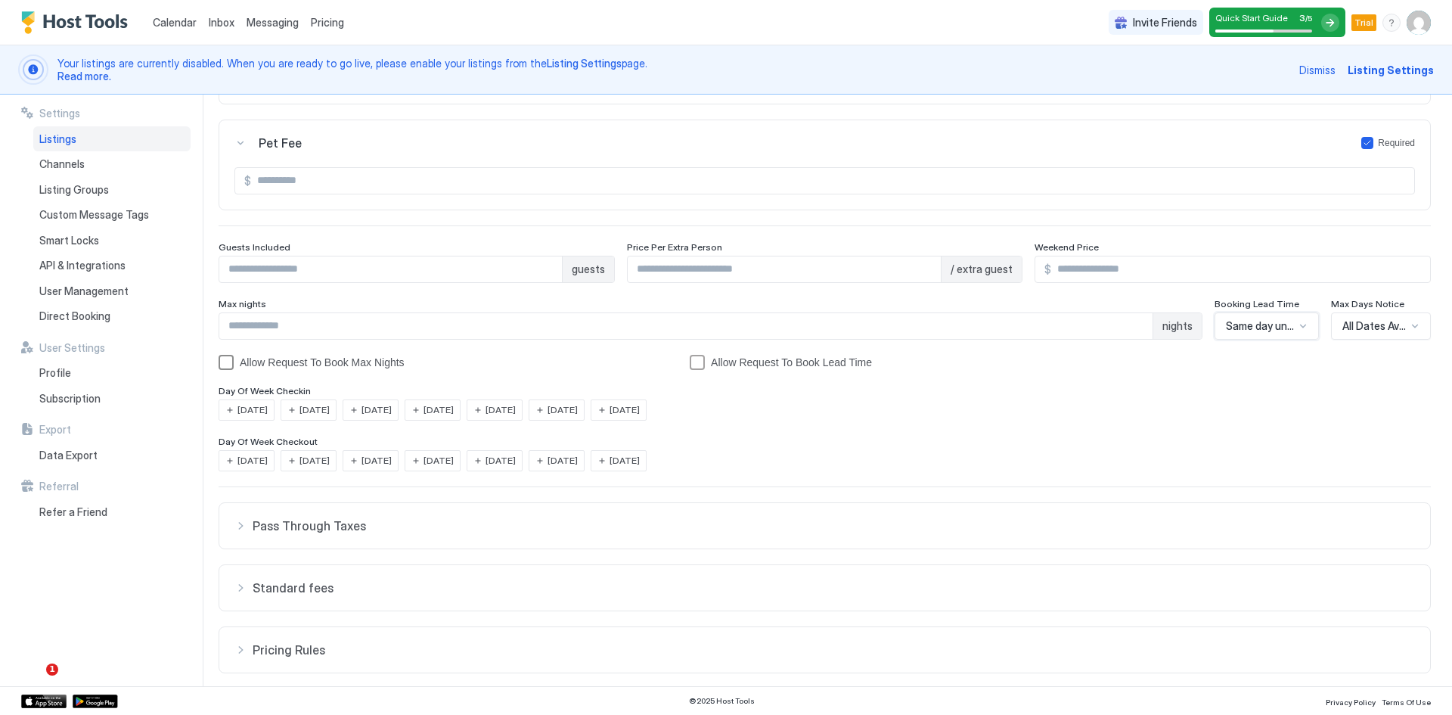
click at [355, 365] on div "Allow Request To Book Max Nights" at bounding box center [322, 362] width 165 height 12
click at [772, 368] on div "Allow Request To Book Lead Time" at bounding box center [791, 362] width 161 height 12
click at [257, 413] on span "[DATE]" at bounding box center [252, 410] width 30 height 14
click at [314, 411] on span "[DATE]" at bounding box center [315, 410] width 30 height 14
click at [377, 410] on span "[DATE]" at bounding box center [377, 410] width 30 height 14
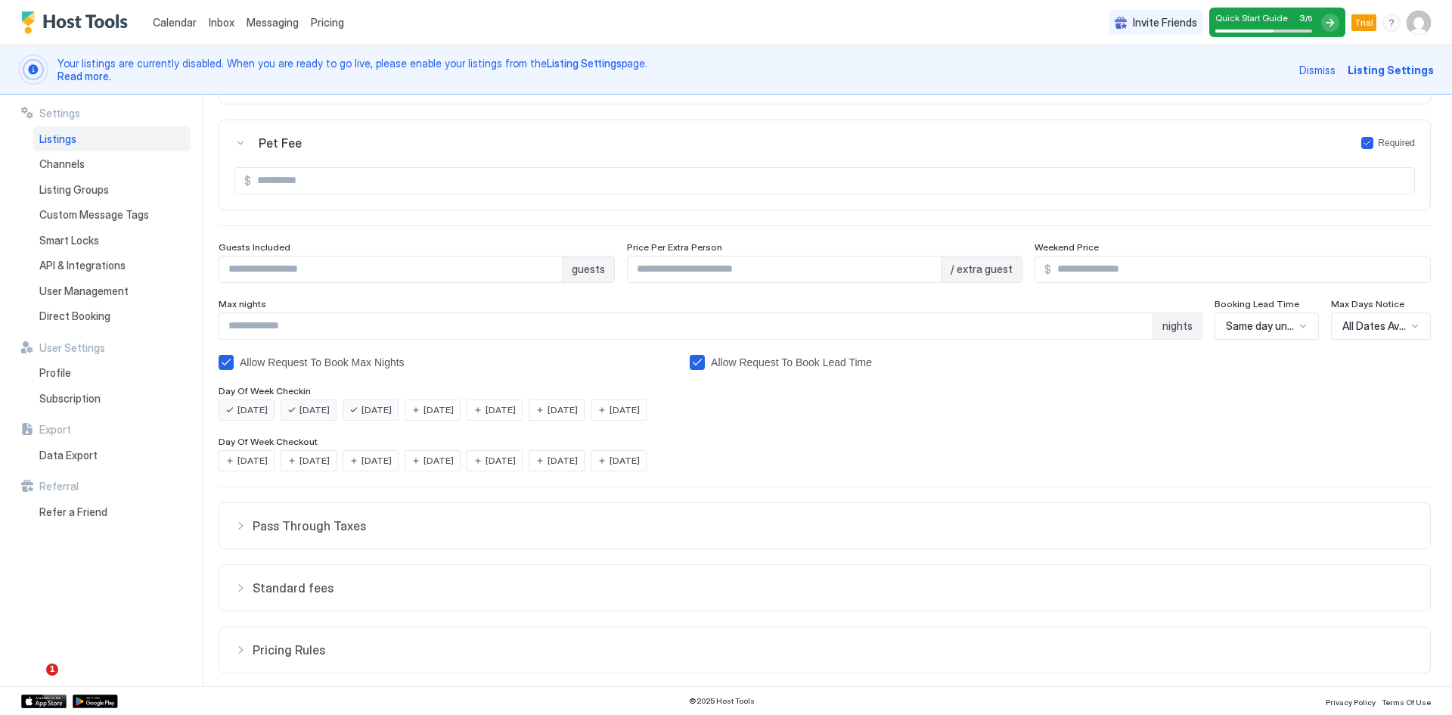
drag, startPoint x: 455, startPoint y: 409, endPoint x: 466, endPoint y: 410, distance: 10.6
click at [454, 409] on span "[DATE]" at bounding box center [439, 410] width 30 height 14
drag, startPoint x: 520, startPoint y: 411, endPoint x: 560, endPoint y: 411, distance: 39.3
click at [516, 411] on span "[DATE]" at bounding box center [501, 410] width 30 height 14
drag, startPoint x: 585, startPoint y: 411, endPoint x: 648, endPoint y: 412, distance: 63.5
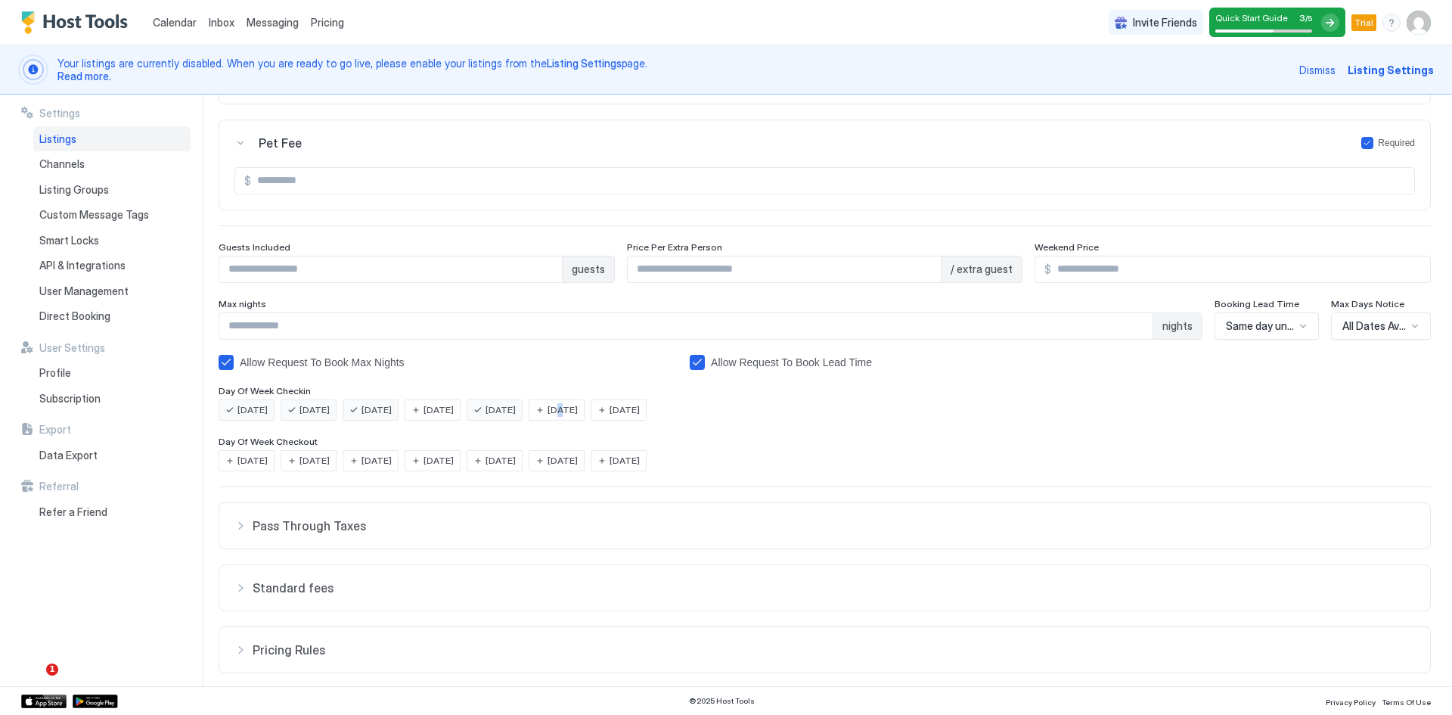
click at [578, 412] on span "[DATE]" at bounding box center [563, 410] width 30 height 14
click at [640, 412] on span "[DATE]" at bounding box center [625, 410] width 30 height 14
click at [640, 412] on div "[DATE]" at bounding box center [619, 409] width 56 height 21
click at [578, 414] on span "[DATE]" at bounding box center [563, 410] width 30 height 14
click at [516, 411] on span "[DATE]" at bounding box center [501, 410] width 30 height 14
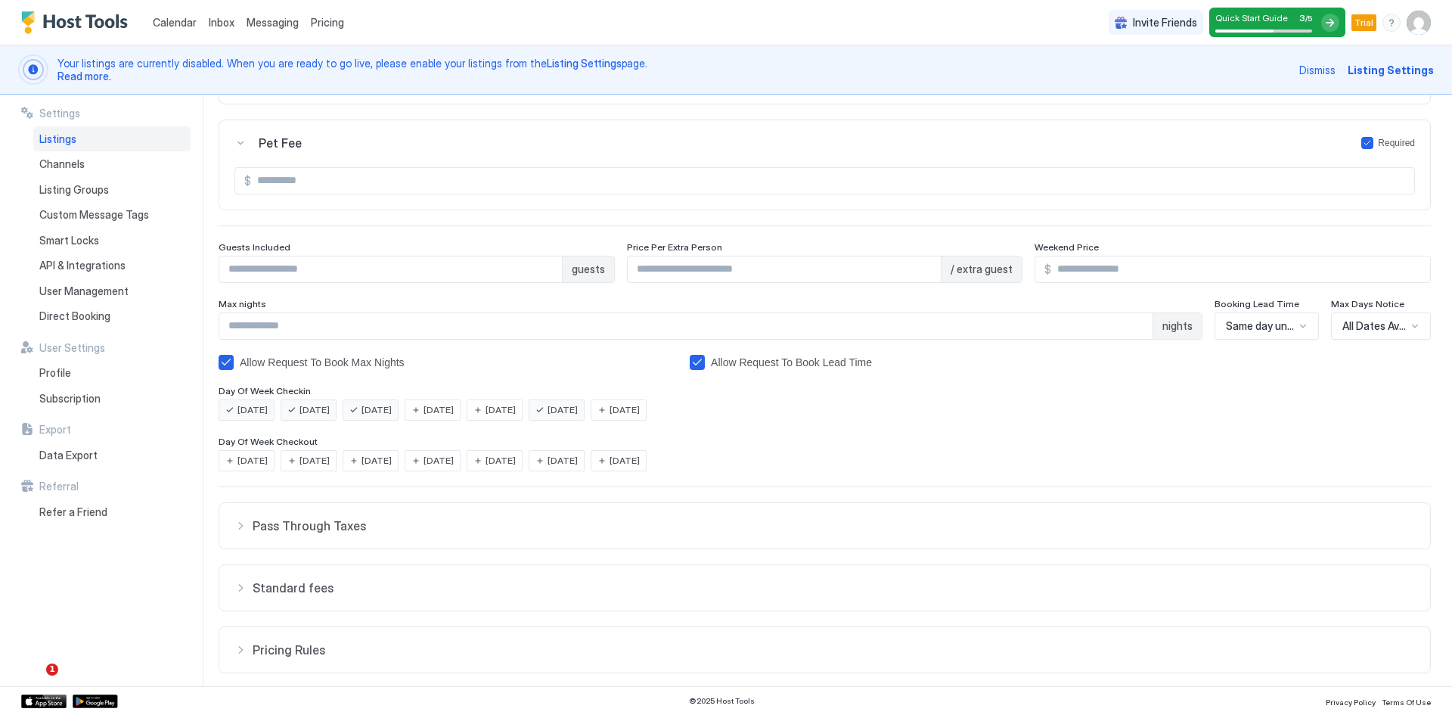
click at [454, 413] on span "[DATE]" at bounding box center [439, 410] width 30 height 14
drag, startPoint x: 390, startPoint y: 412, endPoint x: 332, endPoint y: 411, distance: 58.2
click at [388, 412] on span "[DATE]" at bounding box center [377, 410] width 30 height 14
click at [309, 410] on span "[DATE]" at bounding box center [315, 410] width 30 height 14
click at [239, 408] on span "[DATE]" at bounding box center [252, 410] width 30 height 14
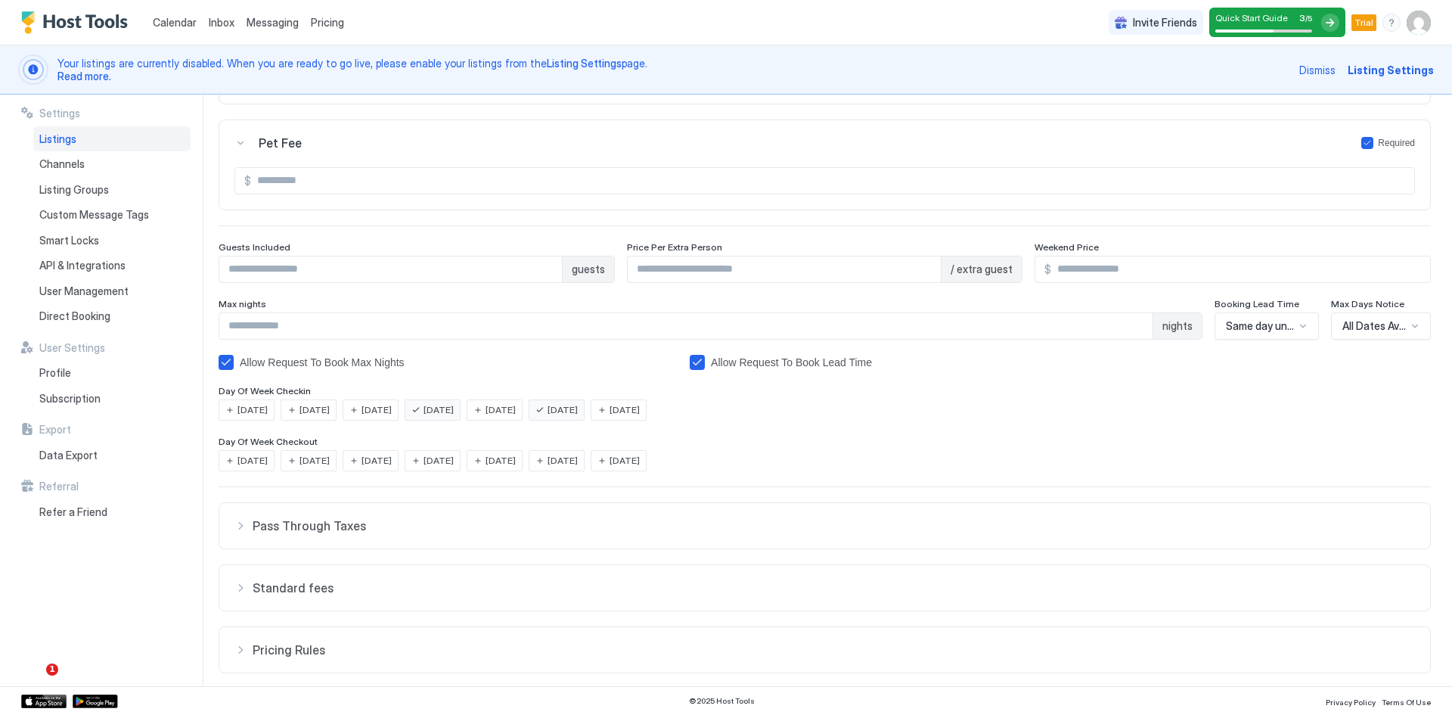
click at [461, 413] on div "[DATE]" at bounding box center [433, 409] width 56 height 21
click at [569, 418] on div "[DATE]" at bounding box center [557, 409] width 56 height 21
click at [640, 412] on span "[DATE]" at bounding box center [625, 410] width 30 height 14
click at [640, 413] on span "[DATE]" at bounding box center [625, 410] width 30 height 14
click at [234, 412] on div "[DATE]" at bounding box center [247, 409] width 56 height 21
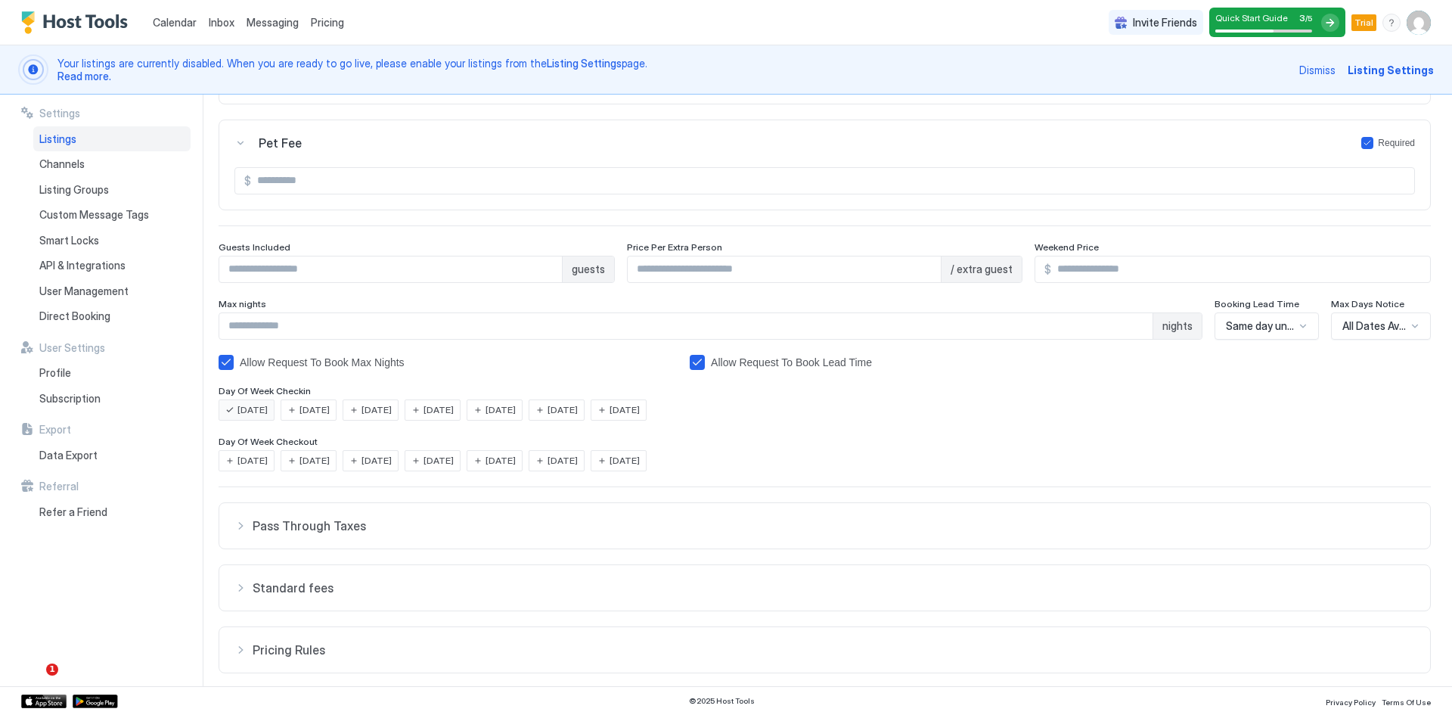
click at [324, 409] on span "[DATE]" at bounding box center [315, 410] width 30 height 14
drag, startPoint x: 397, startPoint y: 410, endPoint x: 427, endPoint y: 410, distance: 29.5
click at [392, 410] on span "[DATE]" at bounding box center [377, 410] width 30 height 14
click at [454, 409] on span "[DATE]" at bounding box center [439, 410] width 30 height 14
click at [516, 409] on span "[DATE]" at bounding box center [501, 410] width 30 height 14
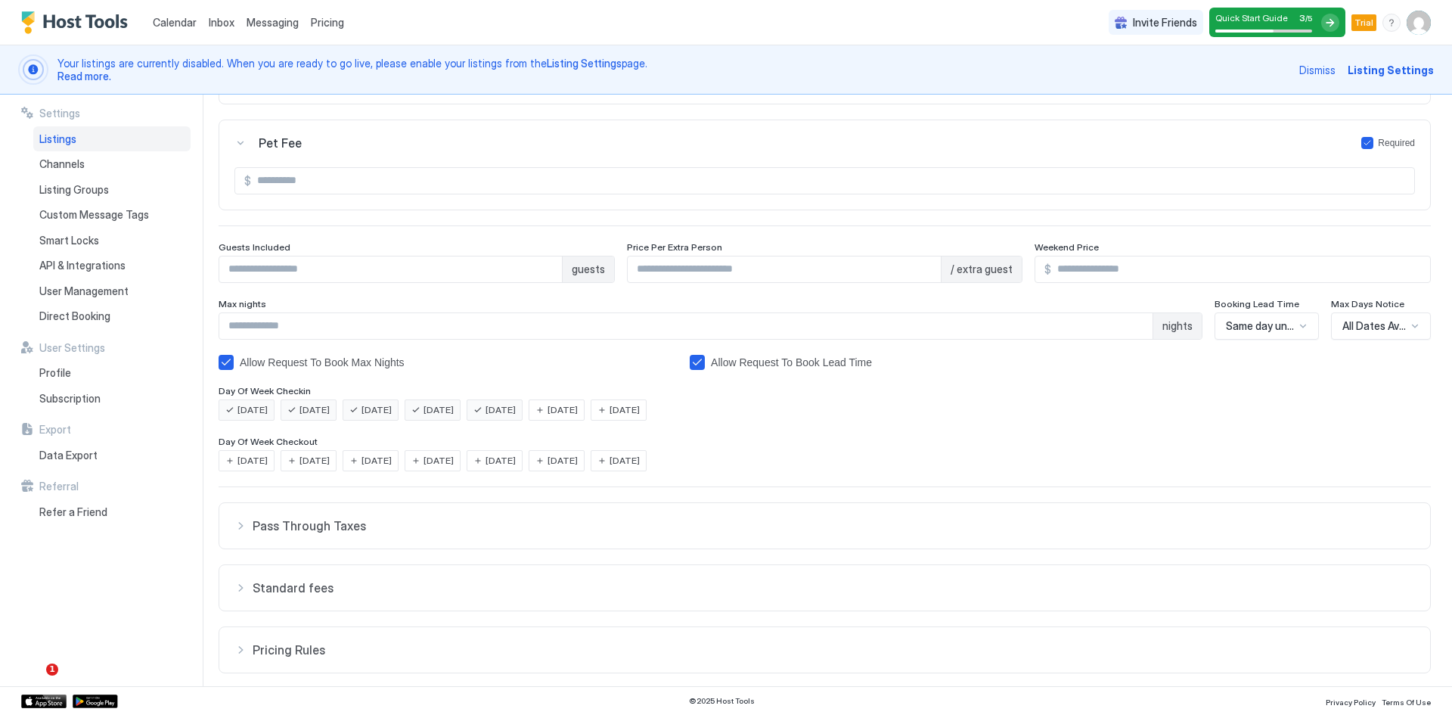
click at [640, 464] on span "[DATE]" at bounding box center [625, 461] width 30 height 14
click at [454, 461] on span "[DATE]" at bounding box center [439, 461] width 30 height 14
click at [392, 461] on span "[DATE]" at bounding box center [377, 461] width 30 height 14
click at [300, 460] on div "[DATE]" at bounding box center [309, 460] width 56 height 21
click at [252, 464] on span "[DATE]" at bounding box center [252, 461] width 30 height 14
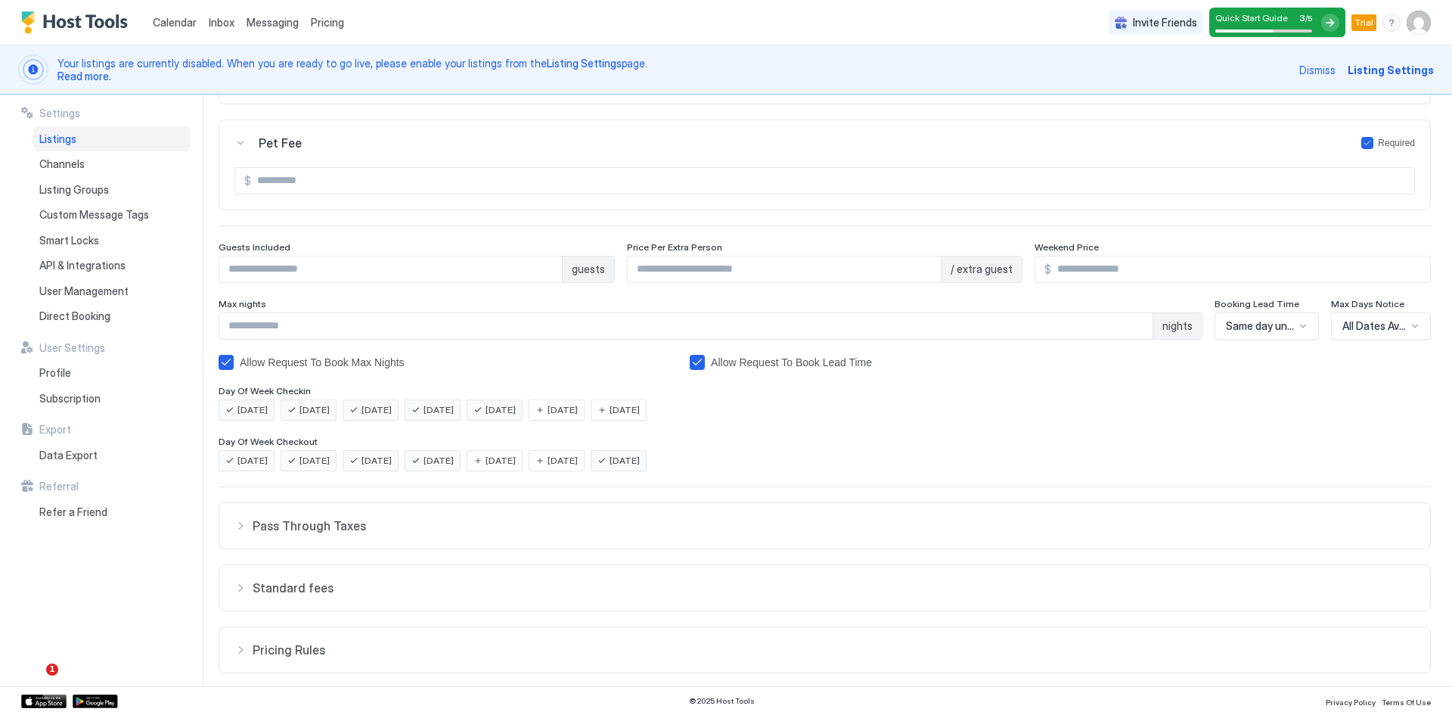
click at [393, 417] on div "[DATE]" at bounding box center [371, 409] width 56 height 21
drag, startPoint x: 516, startPoint y: 413, endPoint x: 582, endPoint y: 414, distance: 65.8
click at [516, 413] on span "[DATE]" at bounding box center [501, 410] width 30 height 14
click at [578, 414] on span "[DATE]" at bounding box center [563, 410] width 30 height 14
drag, startPoint x: 595, startPoint y: 418, endPoint x: 586, endPoint y: 419, distance: 9.2
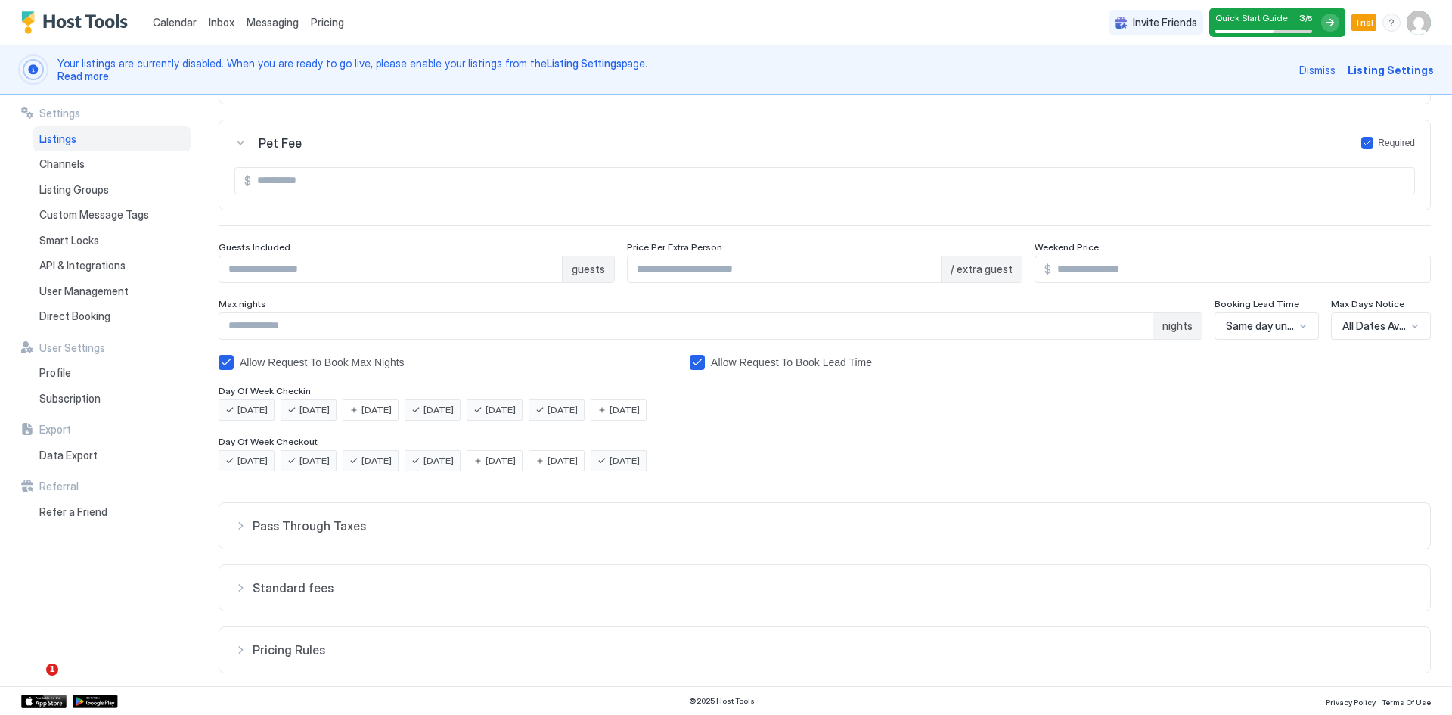
click at [585, 418] on div "[DATE]" at bounding box center [557, 409] width 56 height 21
click at [324, 417] on div "[DATE]" at bounding box center [309, 409] width 56 height 21
click at [392, 466] on span "[DATE]" at bounding box center [377, 461] width 30 height 14
click at [636, 461] on div "[DATE]" at bounding box center [619, 460] width 56 height 21
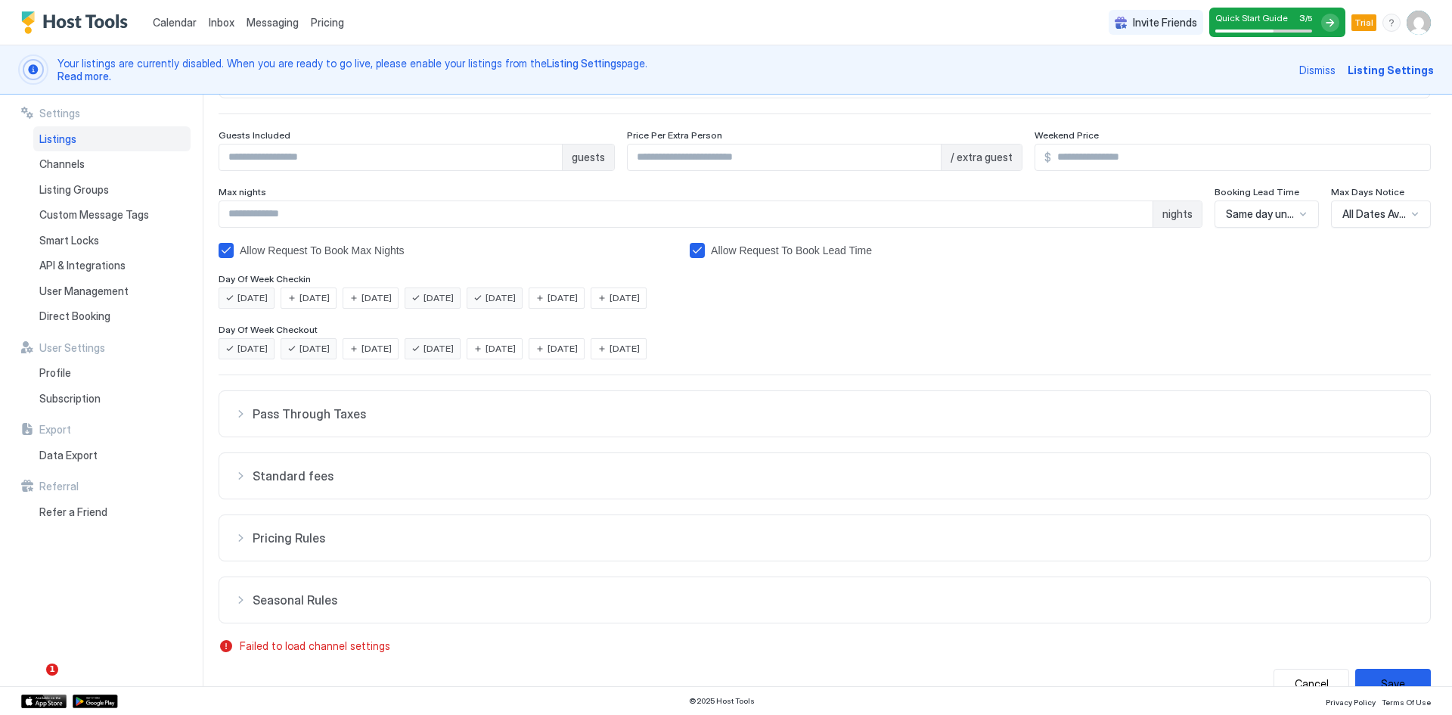
scroll to position [251, 0]
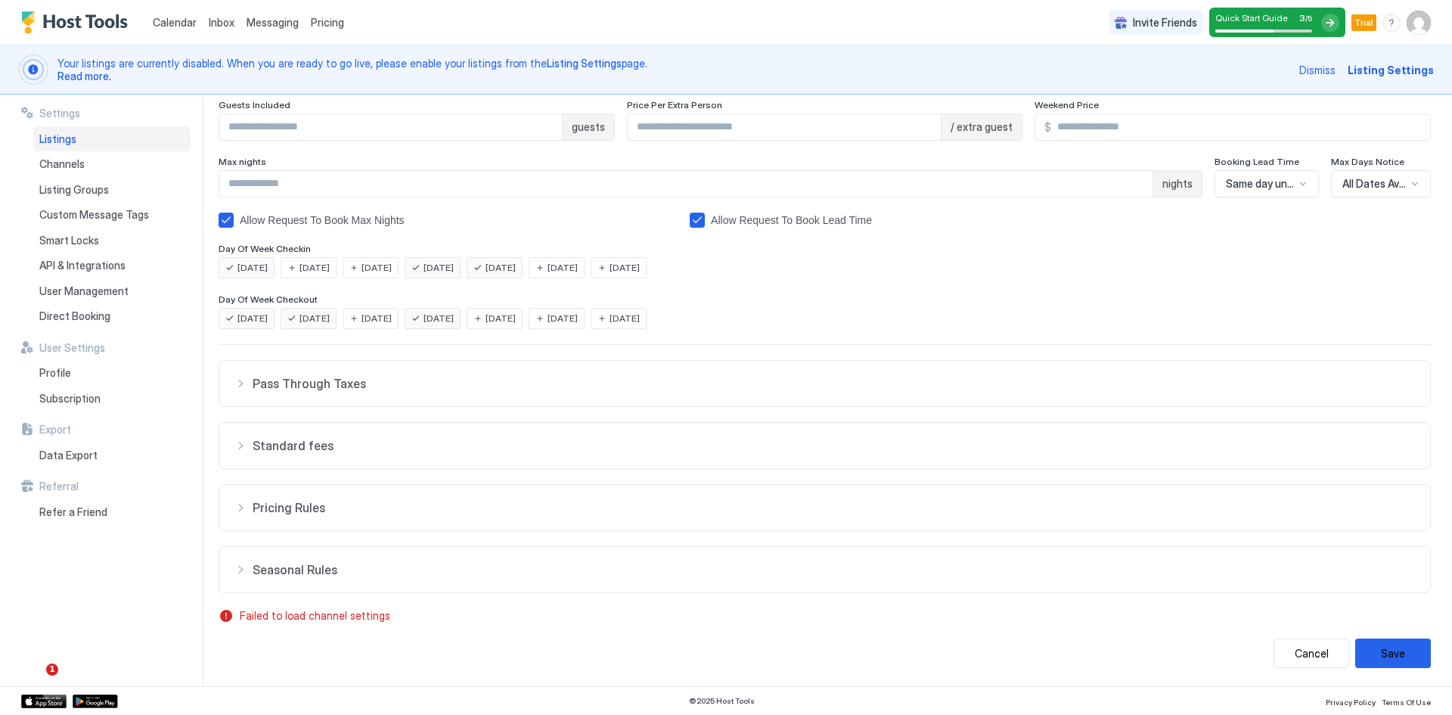
click at [239, 389] on div "Pass Through Taxes" at bounding box center [824, 383] width 1181 height 15
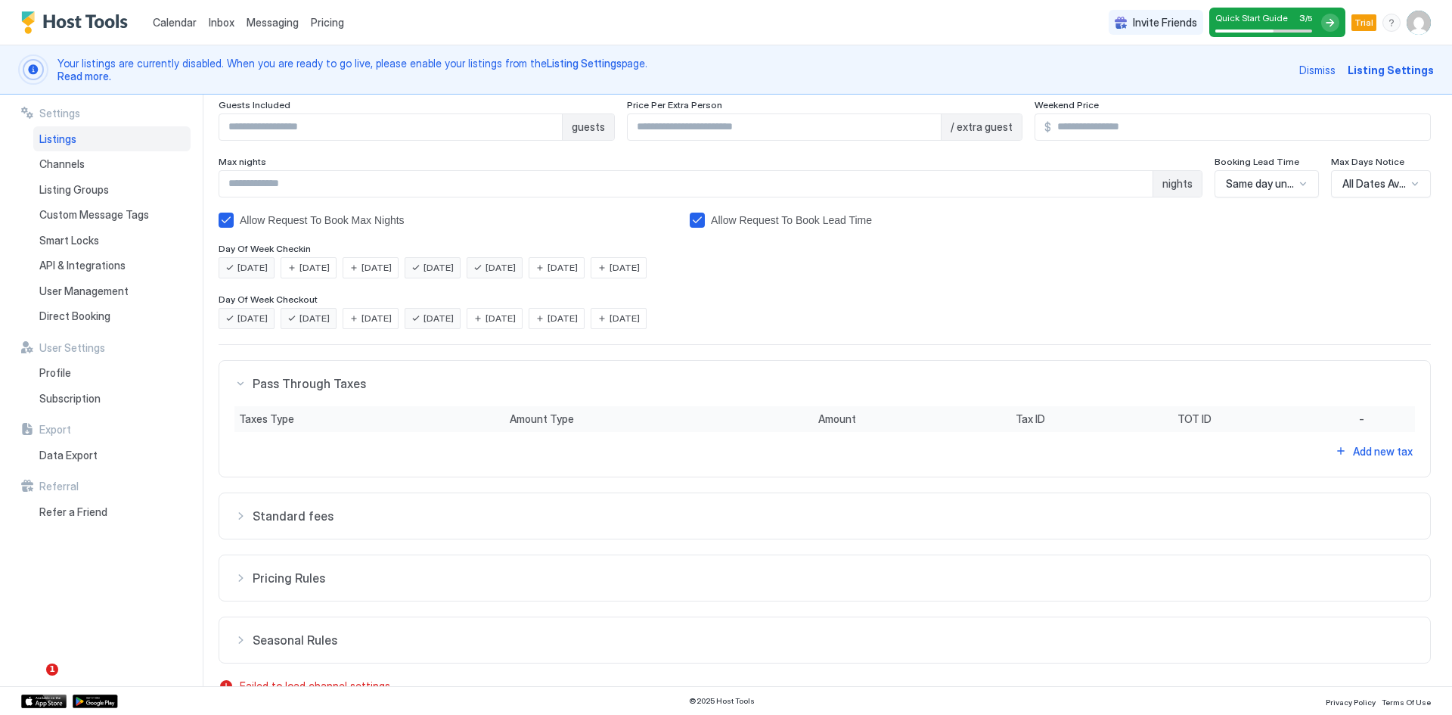
click at [239, 389] on div "Pass Through Taxes" at bounding box center [824, 383] width 1181 height 15
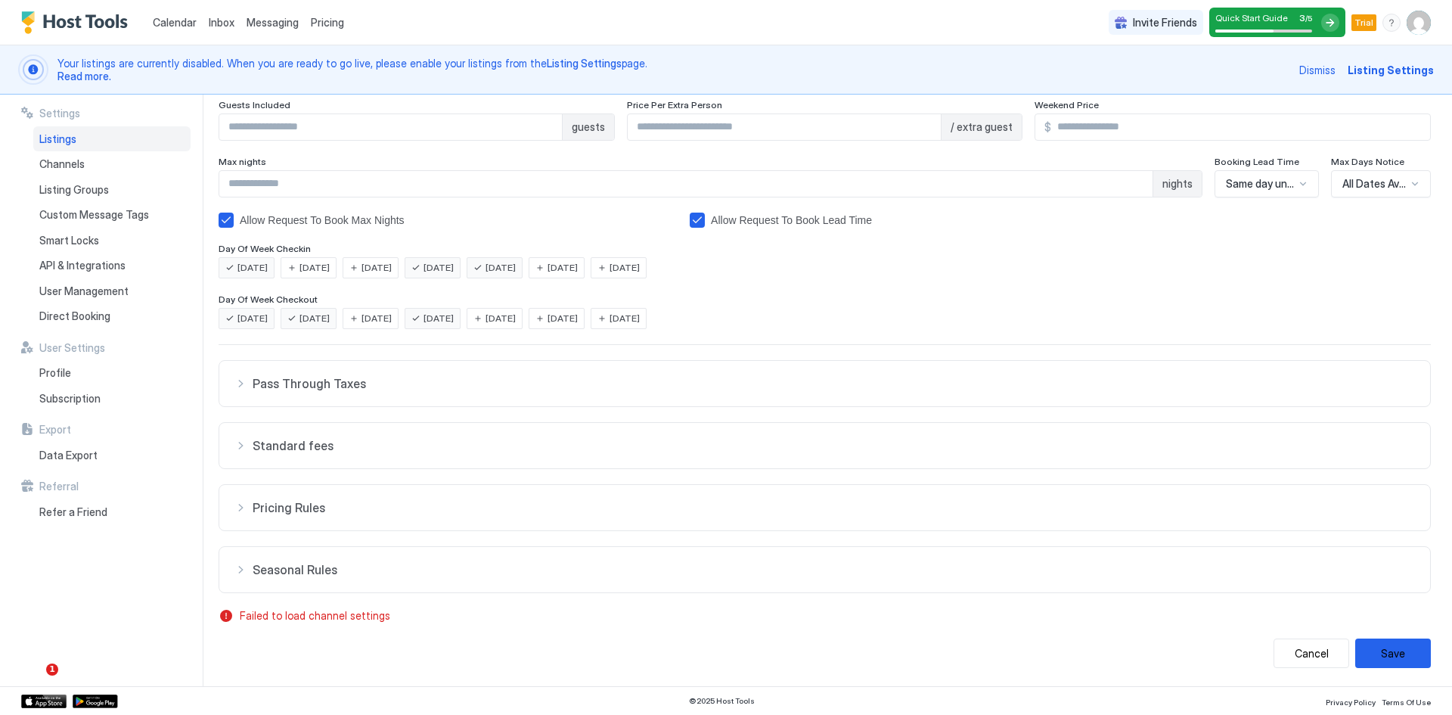
click at [236, 447] on div "Standard fees" at bounding box center [824, 445] width 1181 height 15
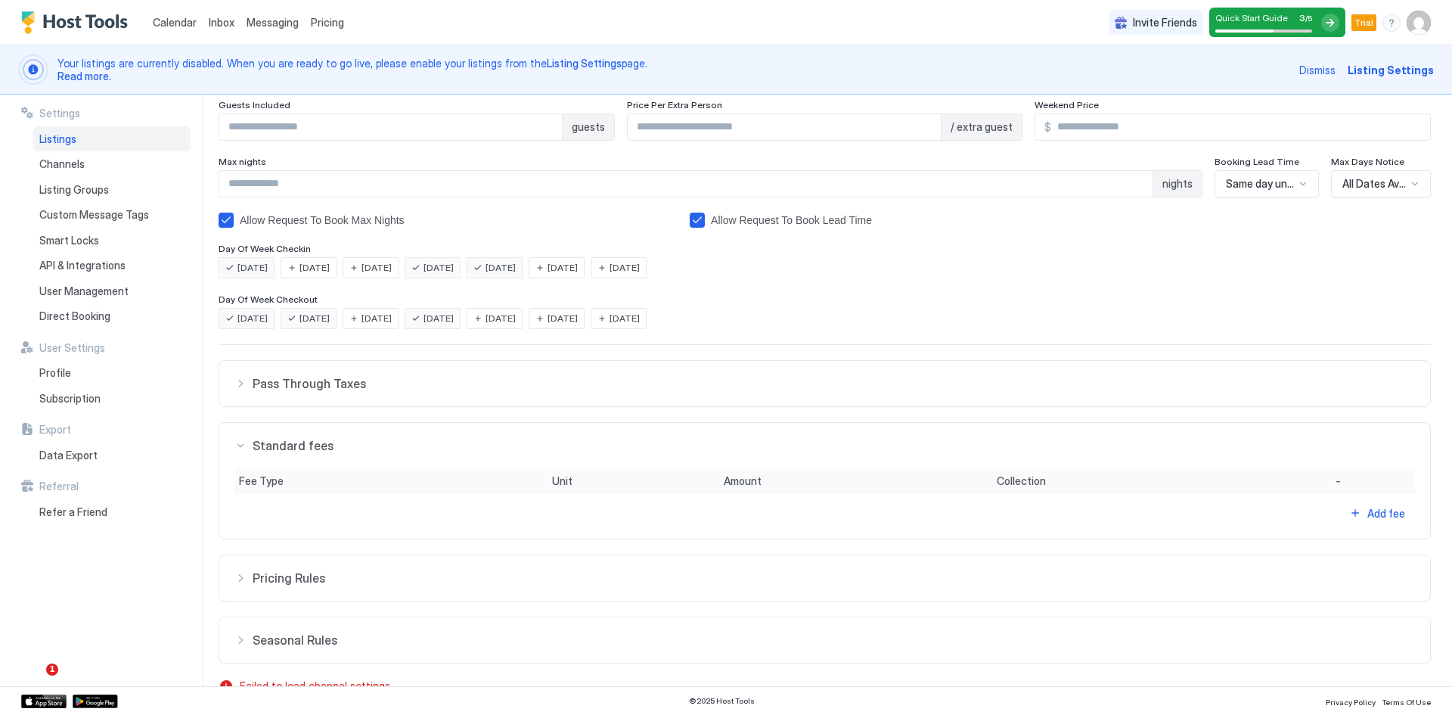
click at [236, 447] on div "Standard fees" at bounding box center [824, 445] width 1181 height 15
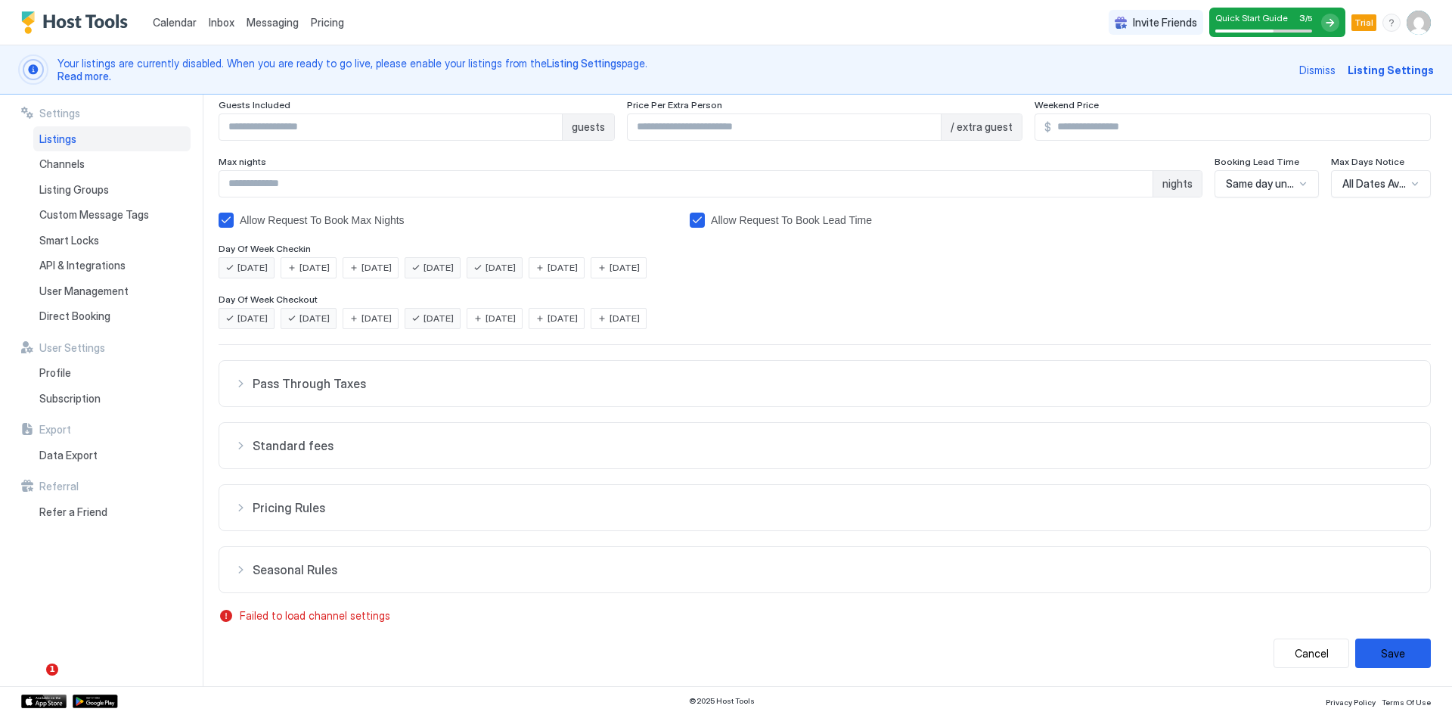
click at [236, 447] on div "Standard fees" at bounding box center [824, 445] width 1181 height 15
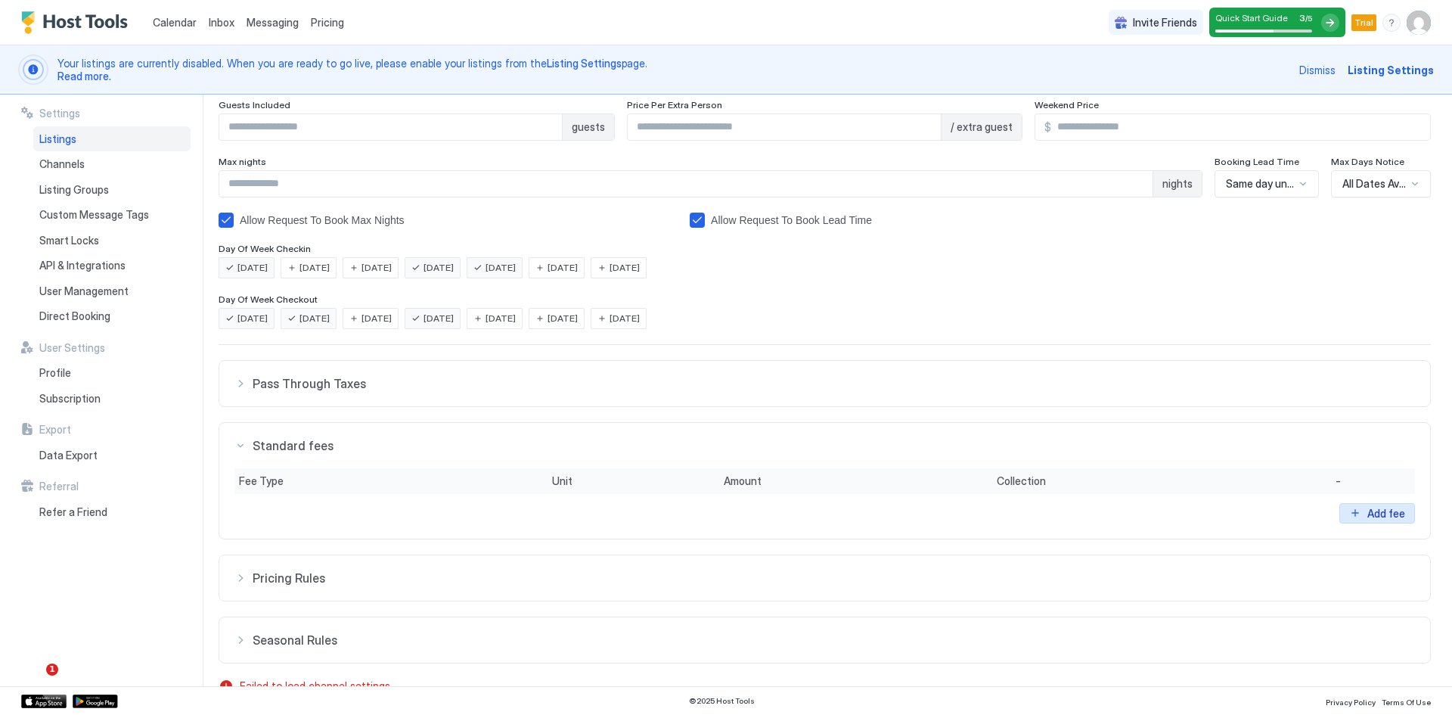
click at [1375, 512] on div "Add fee" at bounding box center [1386, 513] width 38 height 16
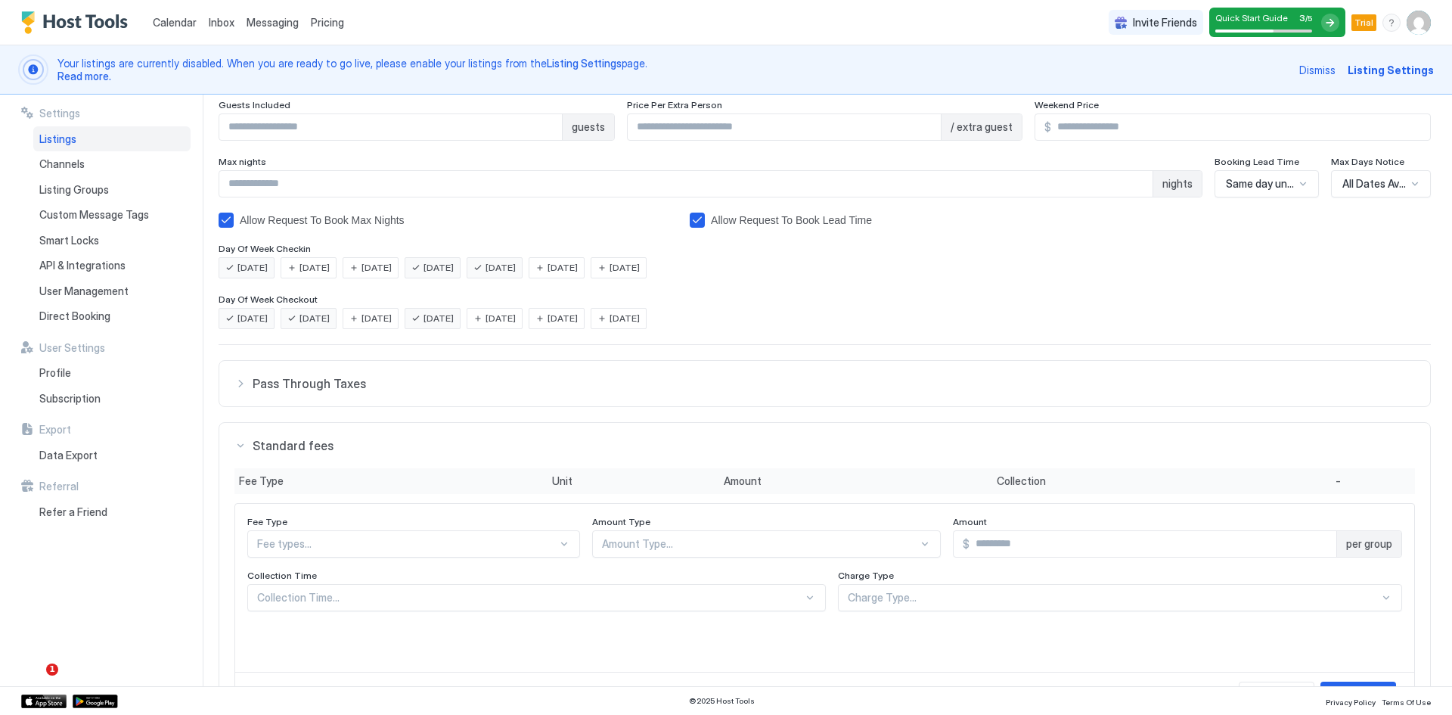
scroll to position [453, 0]
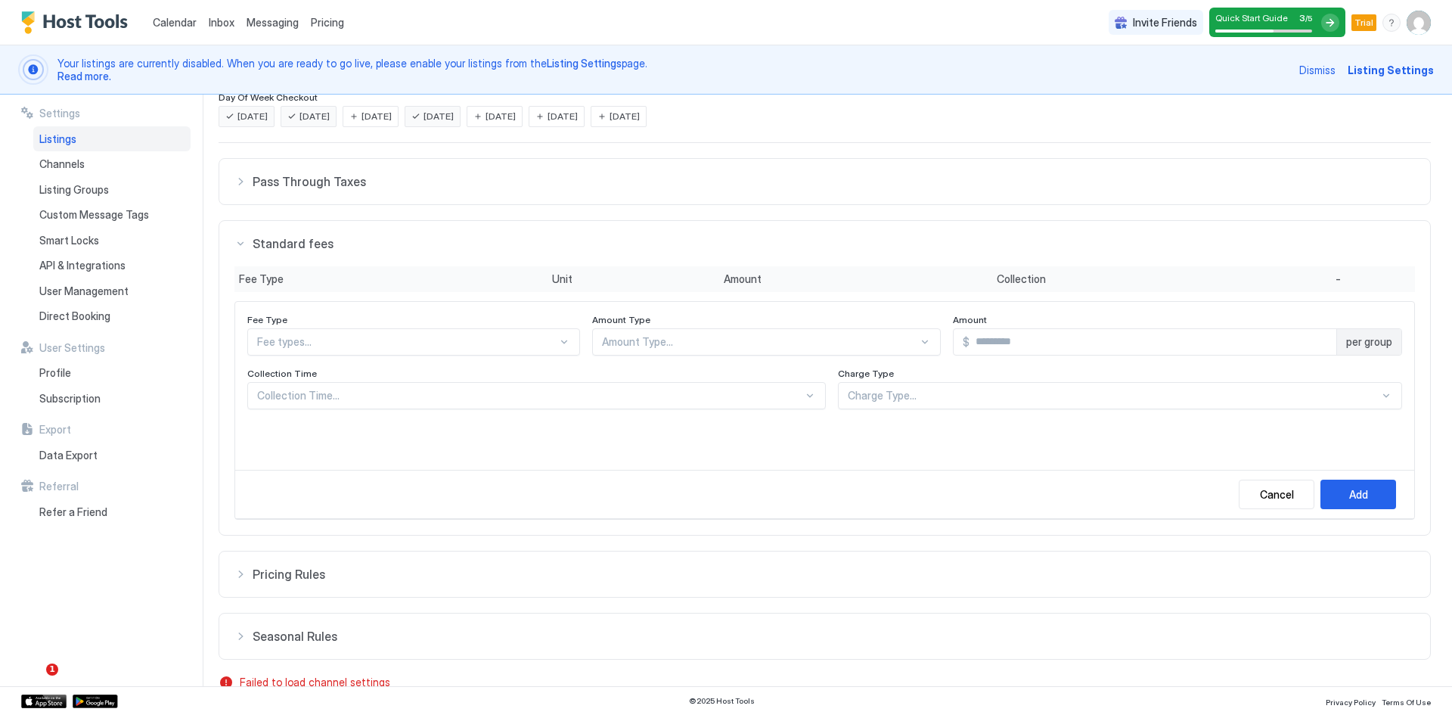
click at [414, 347] on div at bounding box center [407, 342] width 300 height 14
click at [381, 498] on div "Cleaning fee" at bounding box center [414, 494] width 313 height 11
click at [657, 341] on div "Amount Type Flat" at bounding box center [770, 335] width 315 height 42
click at [1032, 346] on input "Input Field" at bounding box center [1147, 342] width 378 height 26
type input "***"
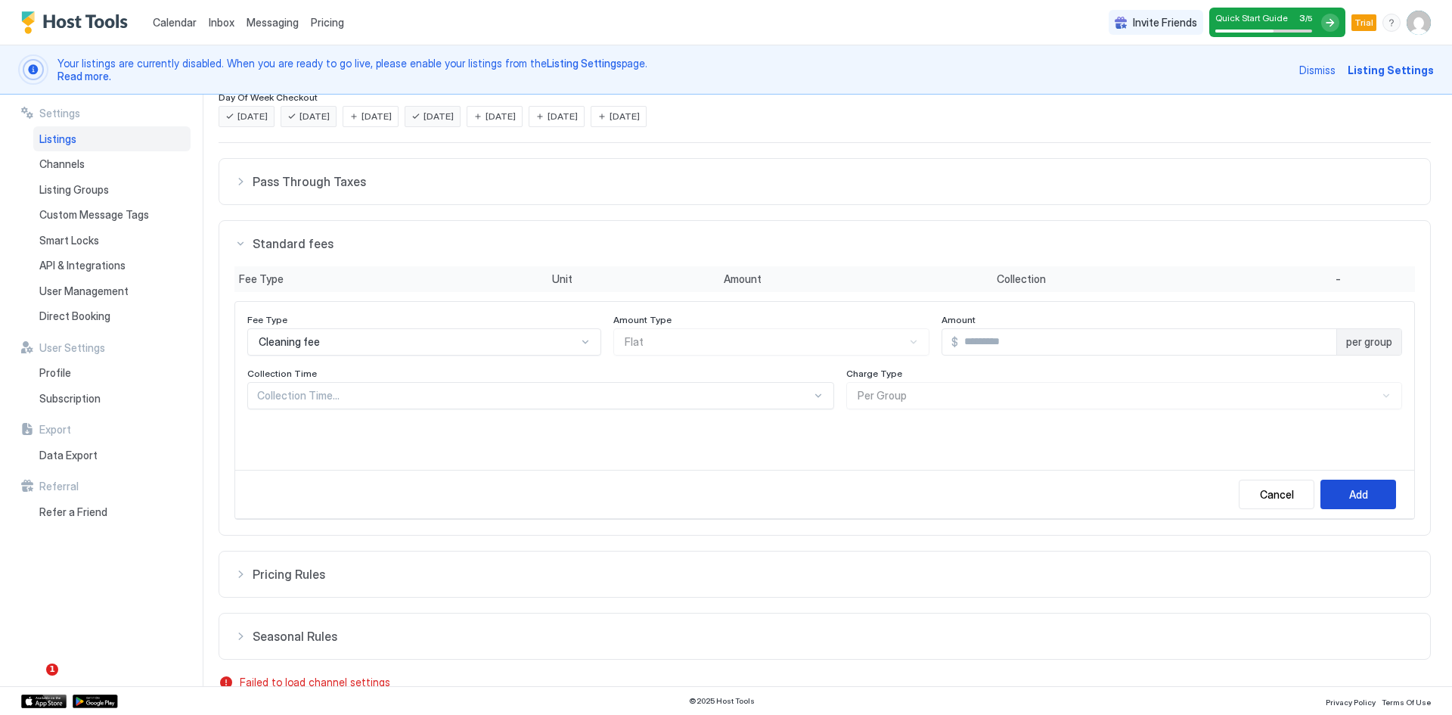
click at [1349, 496] on div "Add" at bounding box center [1358, 494] width 19 height 16
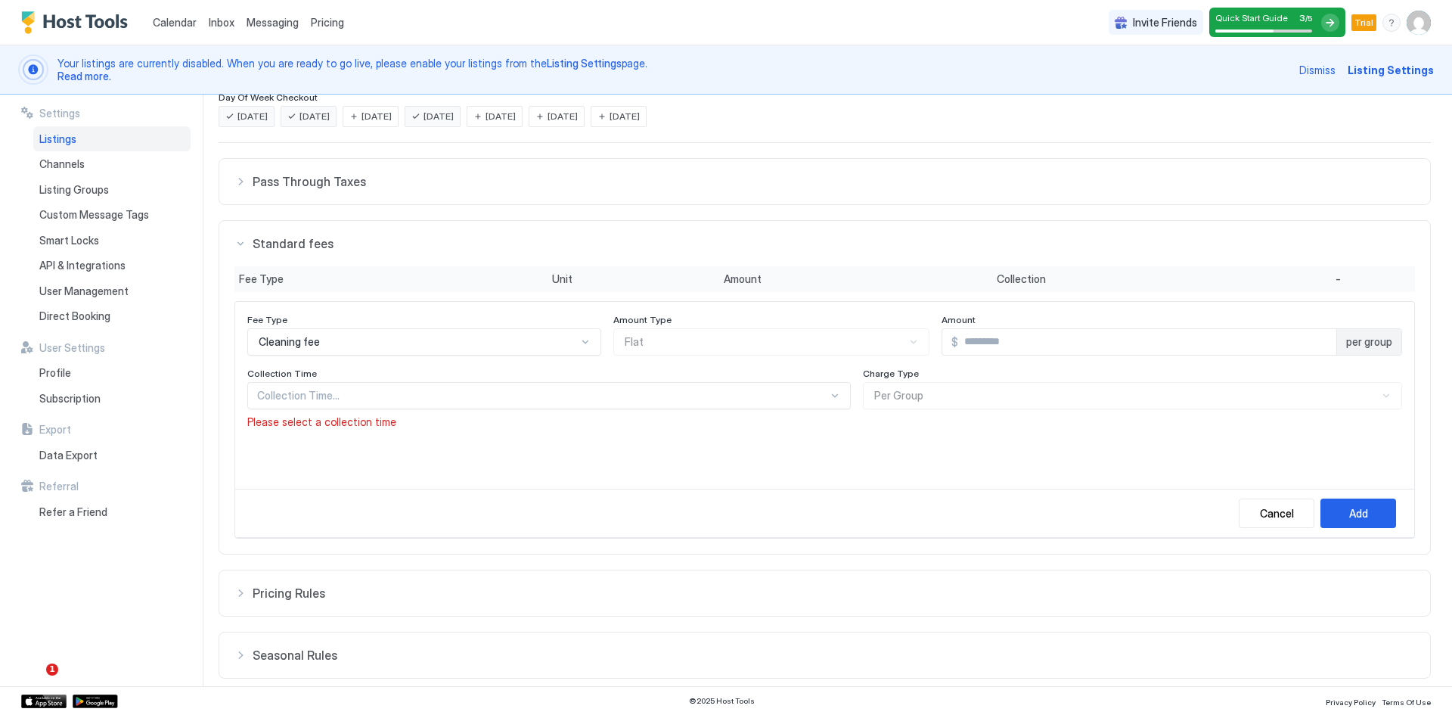
click at [382, 395] on div at bounding box center [542, 396] width 571 height 14
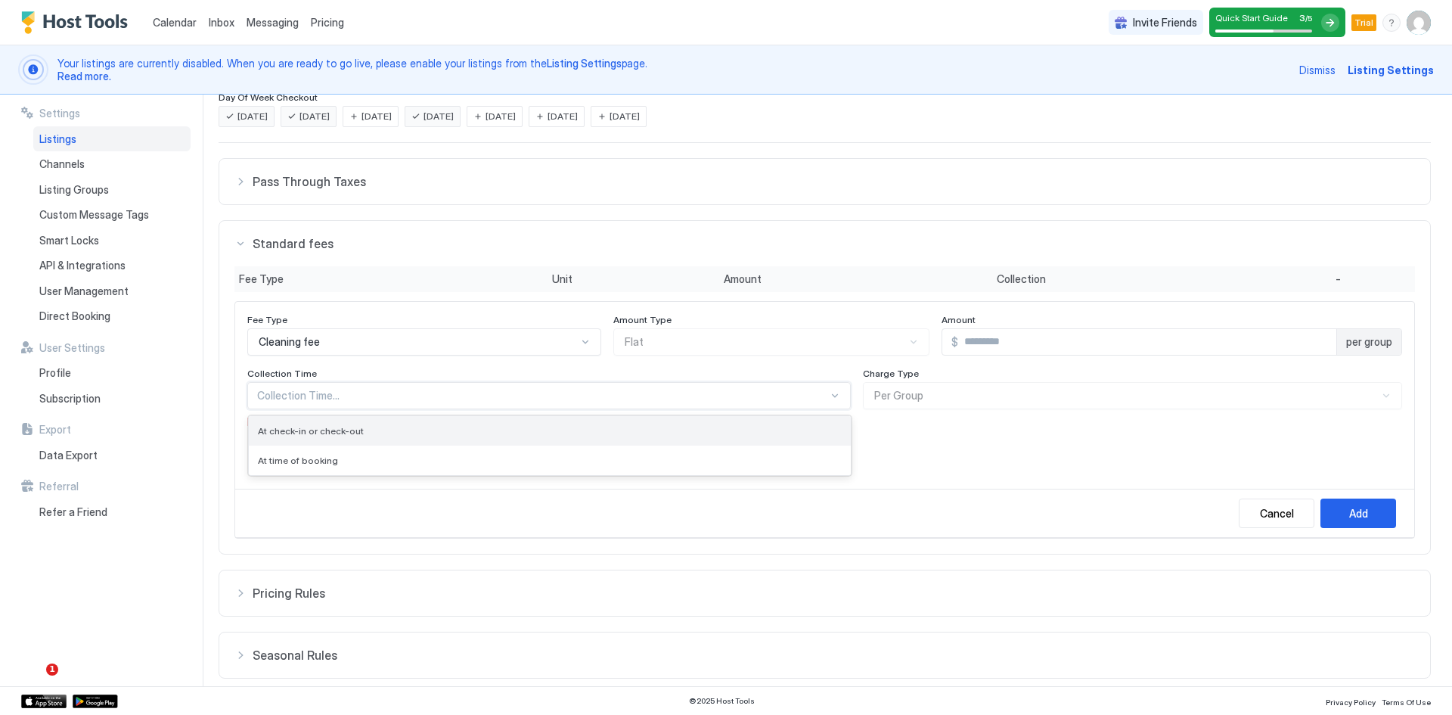
click at [310, 434] on span "At check-in or check-out" at bounding box center [311, 430] width 106 height 11
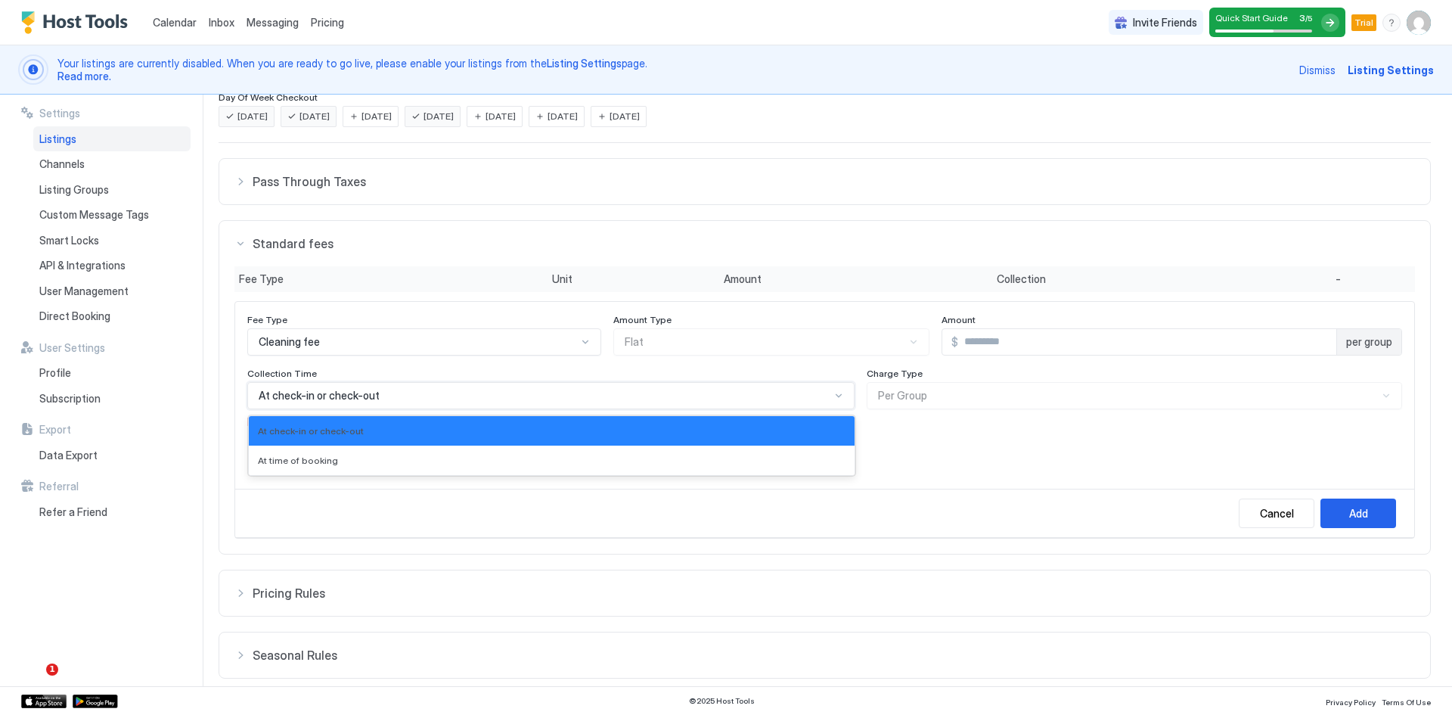
click at [312, 396] on span "At check-in or check-out" at bounding box center [319, 396] width 121 height 14
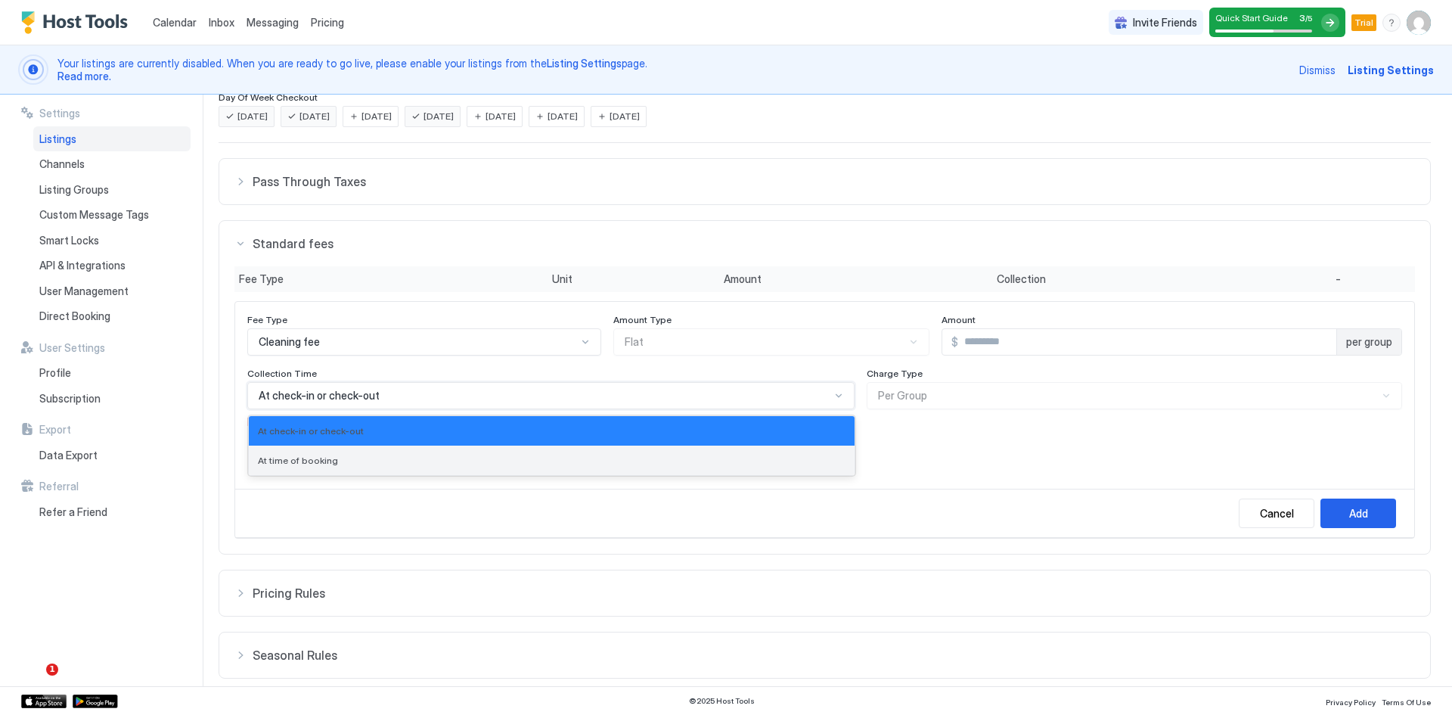
click at [306, 461] on span "At time of booking" at bounding box center [298, 460] width 80 height 11
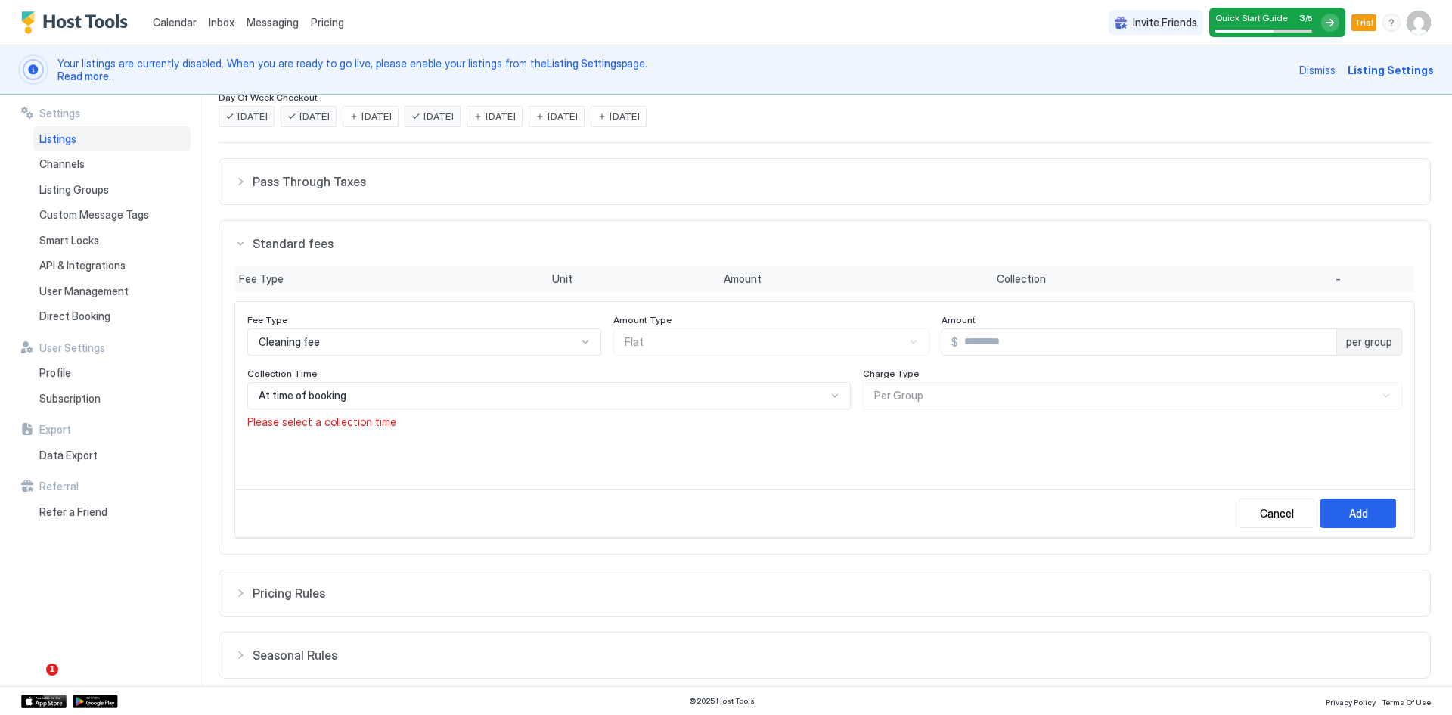
click at [892, 397] on div "Charge Type Per Group" at bounding box center [1132, 398] width 539 height 61
click at [1350, 520] on div "Add" at bounding box center [1358, 513] width 19 height 16
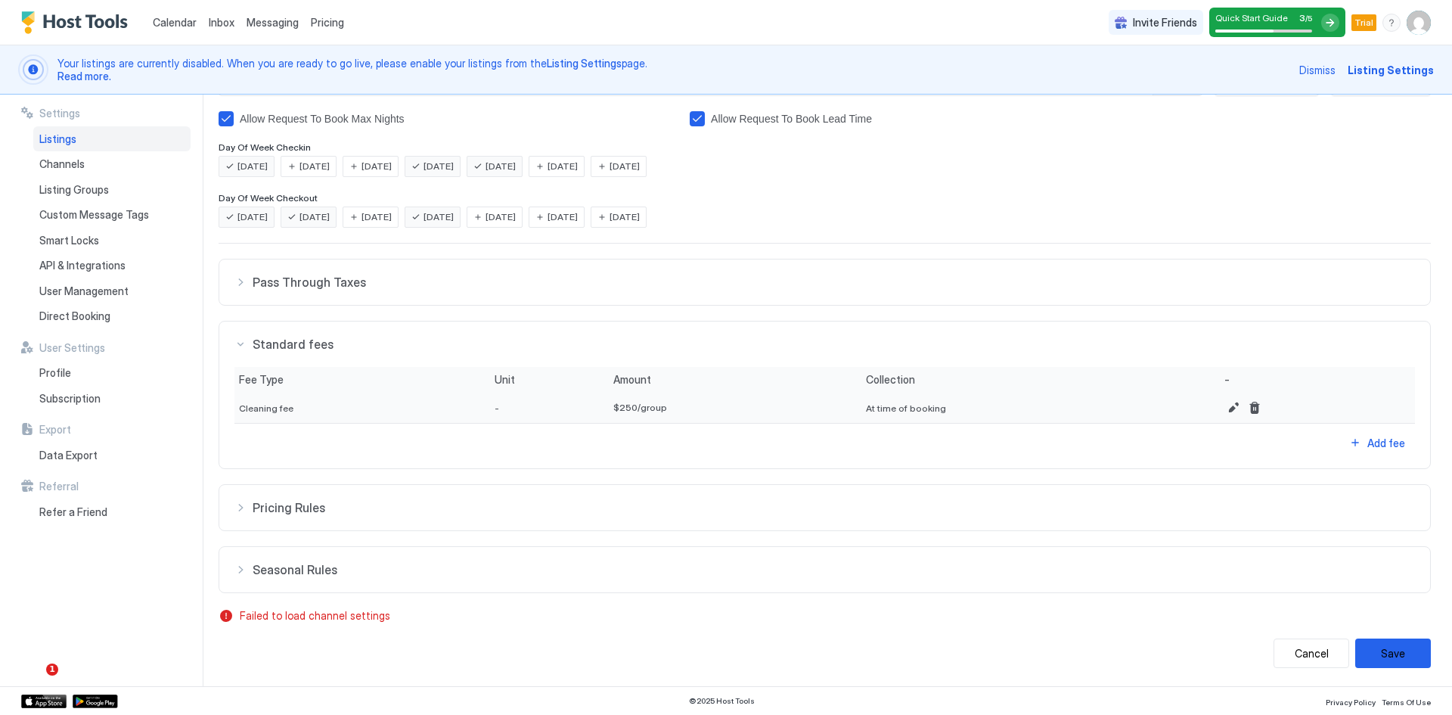
scroll to position [352, 0]
click at [241, 506] on div "Pricing Rules" at bounding box center [824, 507] width 1181 height 15
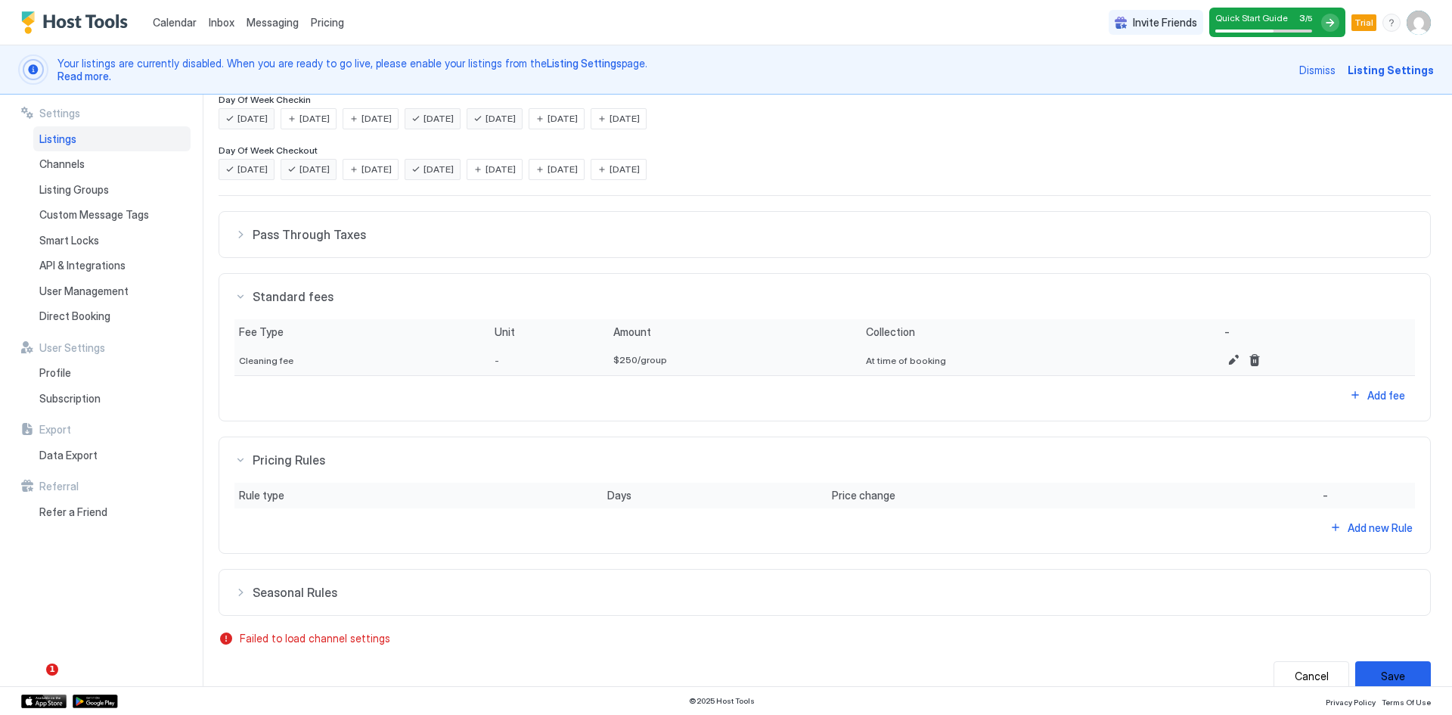
scroll to position [423, 0]
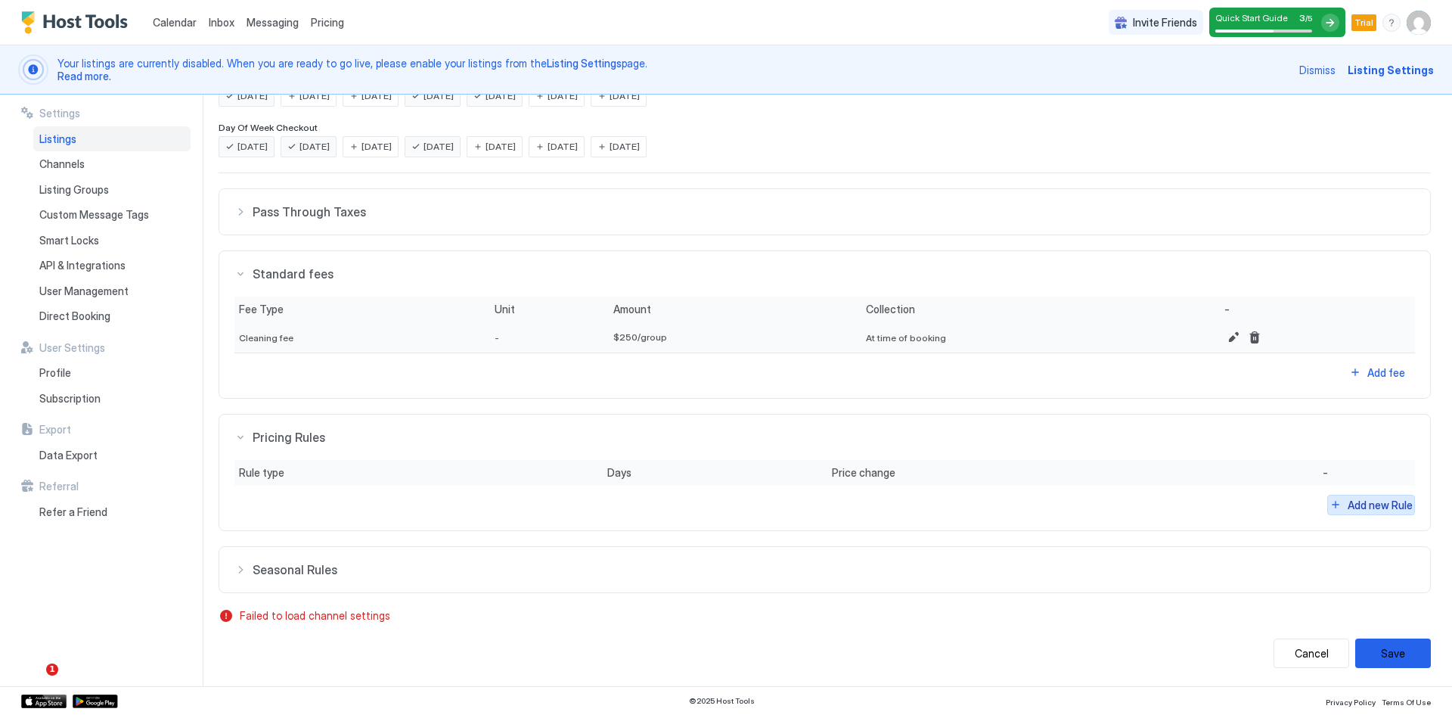
click at [1351, 504] on div "Add new Rule" at bounding box center [1380, 505] width 65 height 16
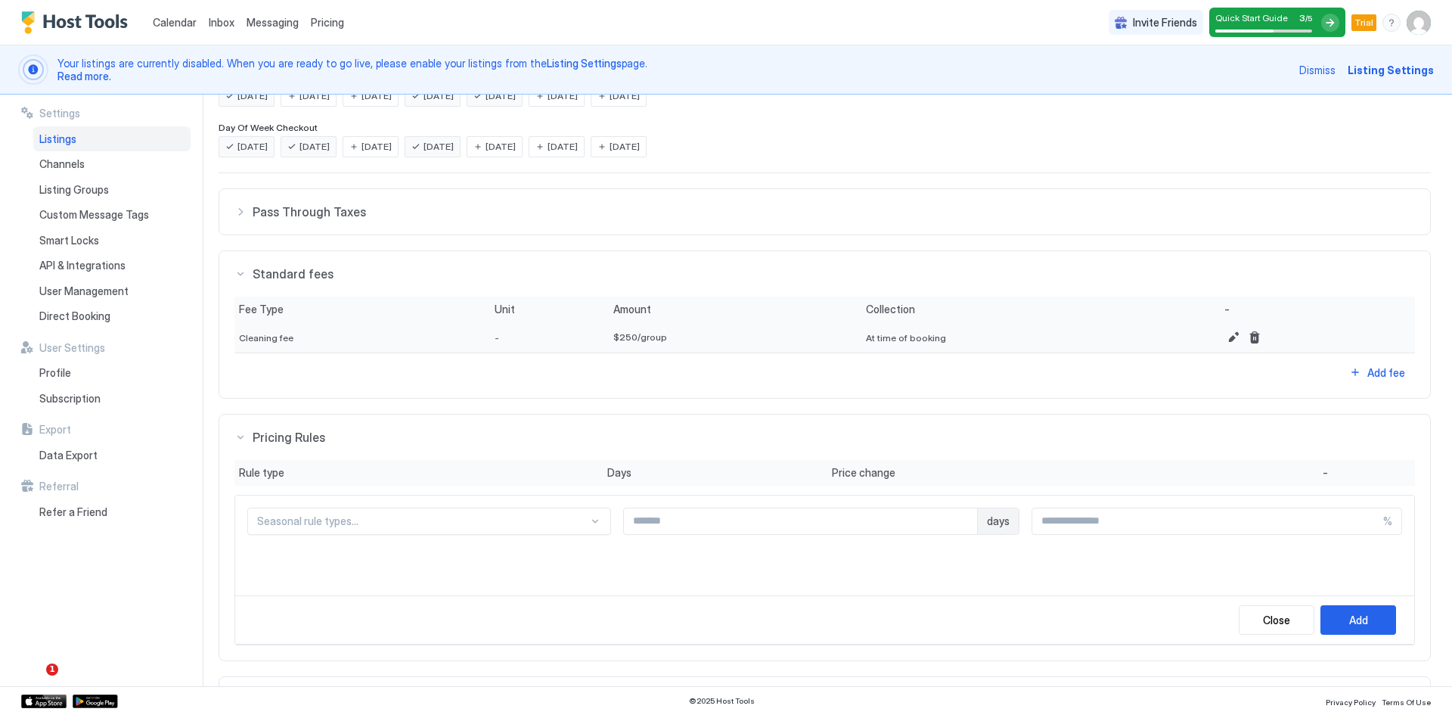
click at [415, 532] on div "Seasonal rule types..." at bounding box center [429, 521] width 364 height 27
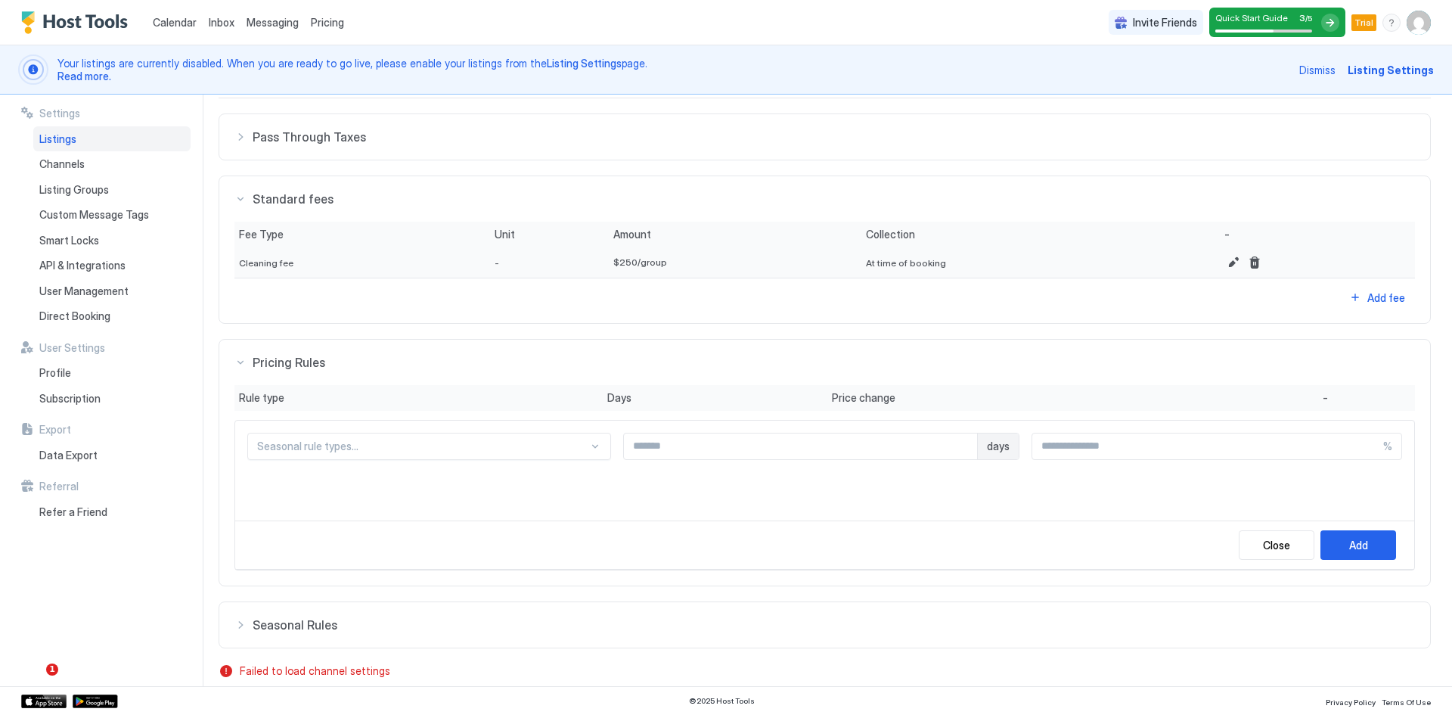
click at [1410, 490] on section "Rule type Days Price change - Seasonal rule types... days % Close Add" at bounding box center [824, 485] width 1211 height 200
click at [1263, 537] on div "Close" at bounding box center [1276, 545] width 27 height 16
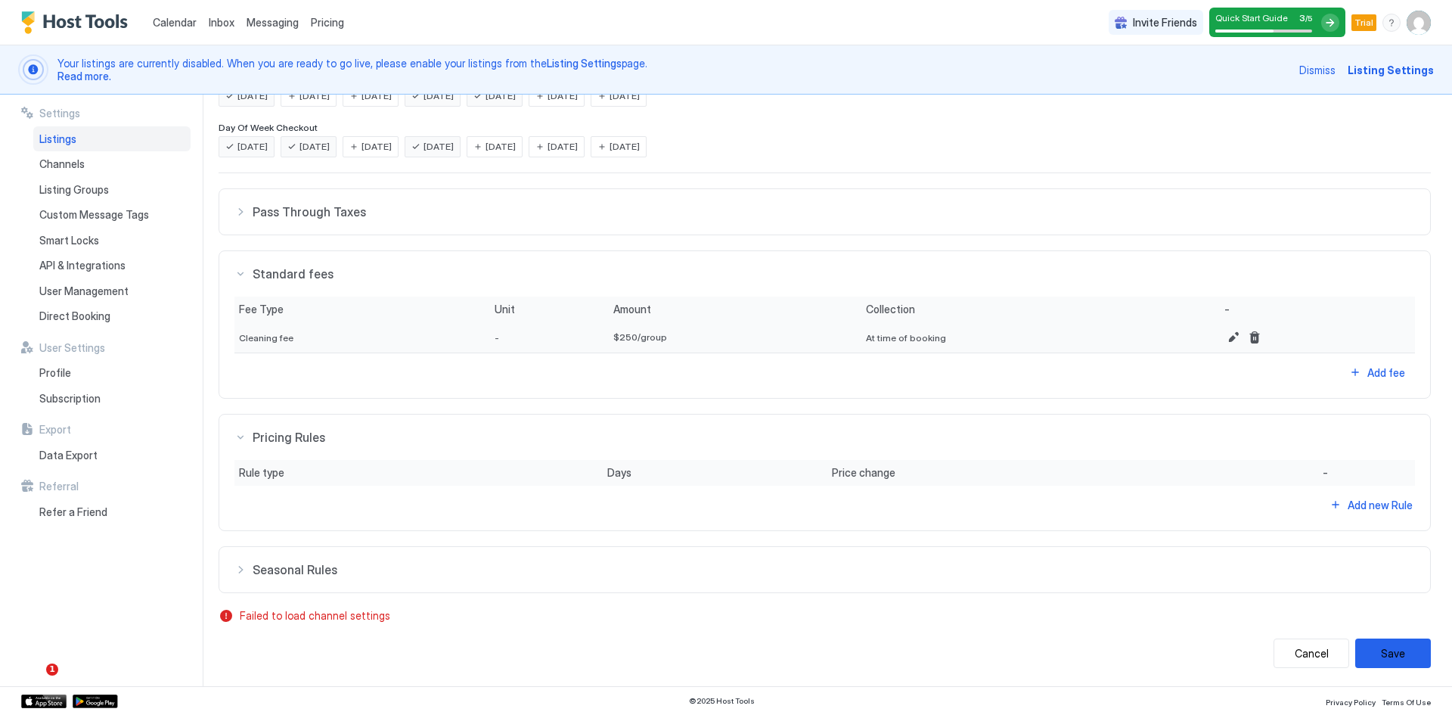
scroll to position [423, 0]
click at [306, 567] on span "Seasonal Rules" at bounding box center [834, 569] width 1163 height 15
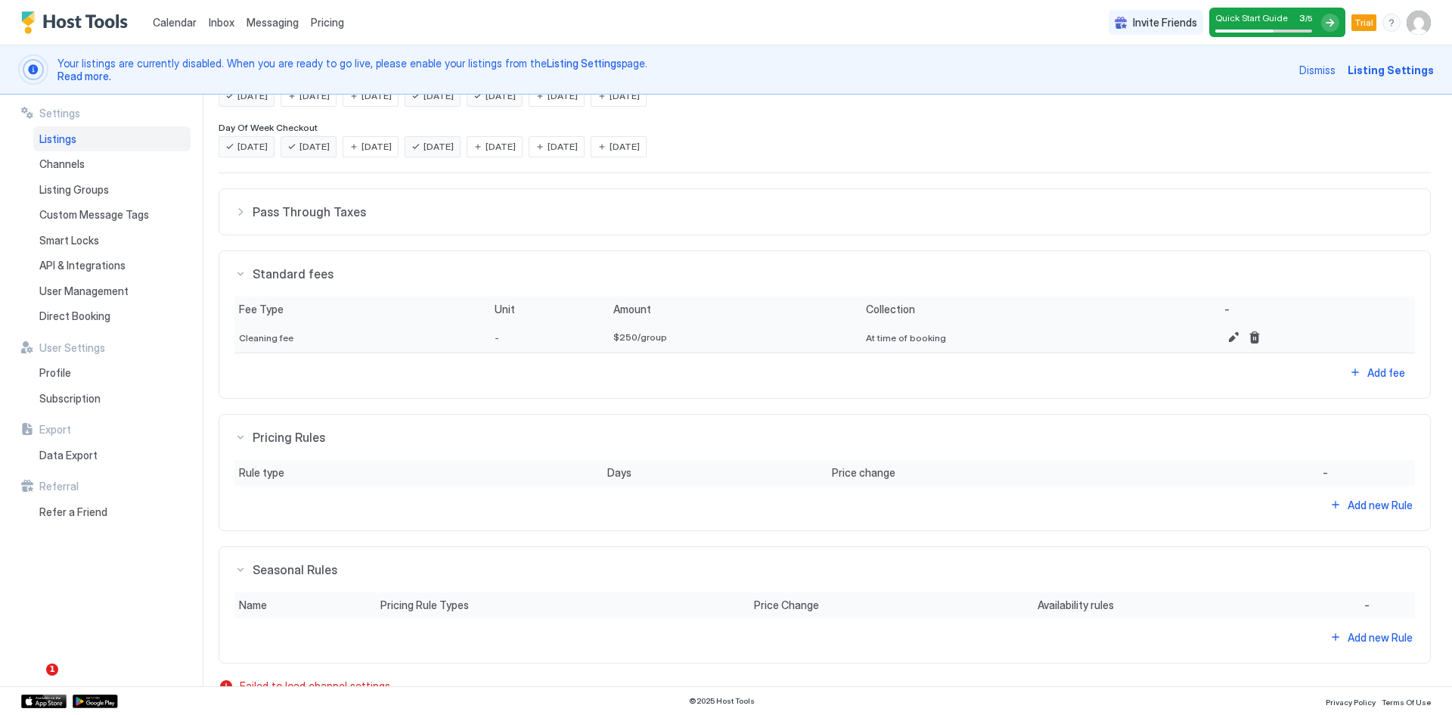
click at [306, 567] on span "Seasonal Rules" at bounding box center [834, 569] width 1163 height 15
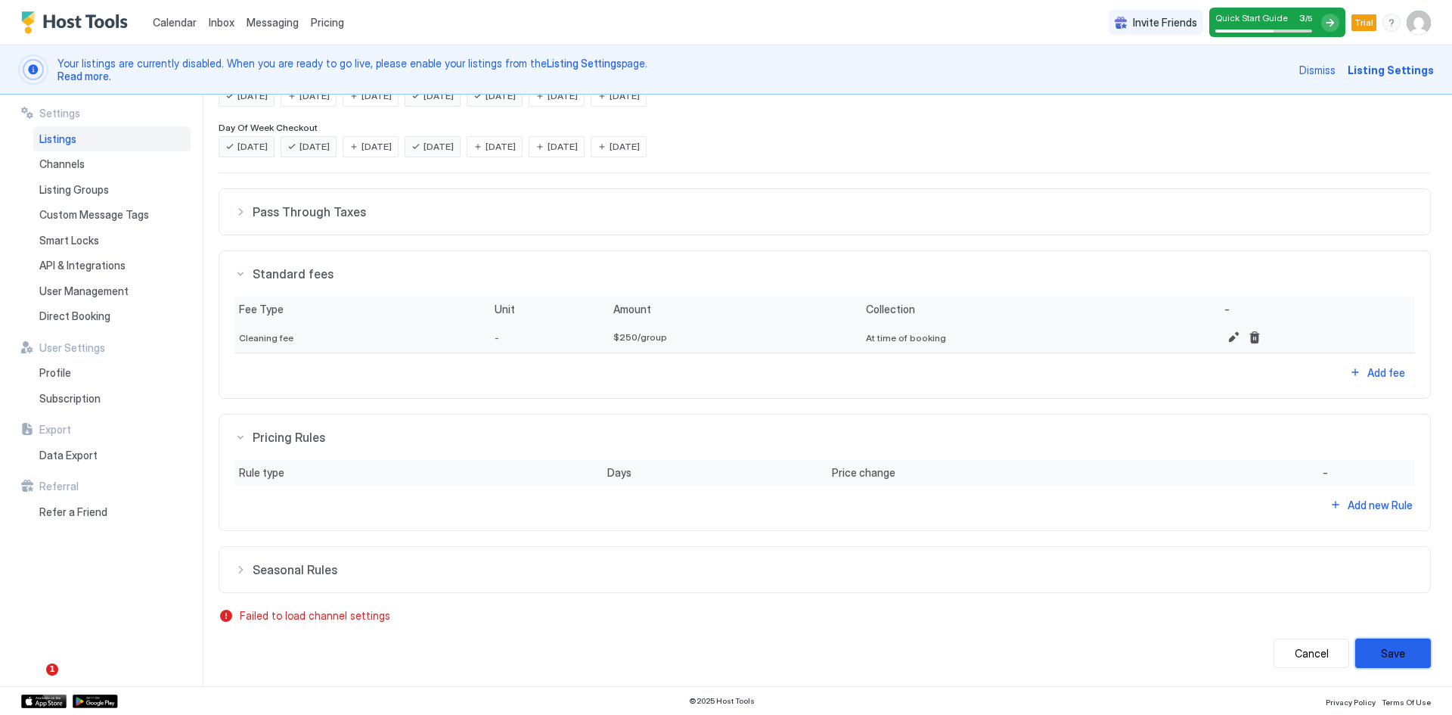
click at [1367, 652] on button "Save" at bounding box center [1393, 652] width 76 height 29
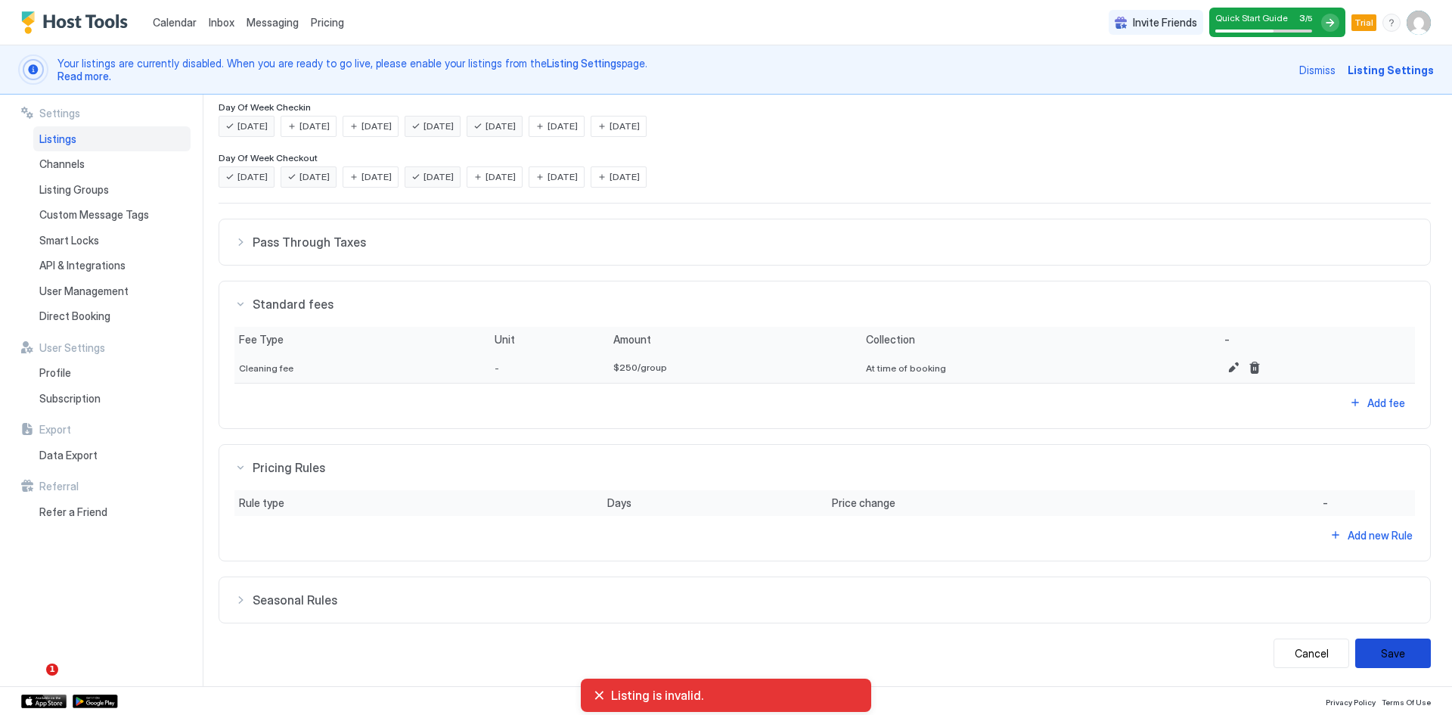
click at [1376, 653] on button "Save" at bounding box center [1393, 652] width 76 height 29
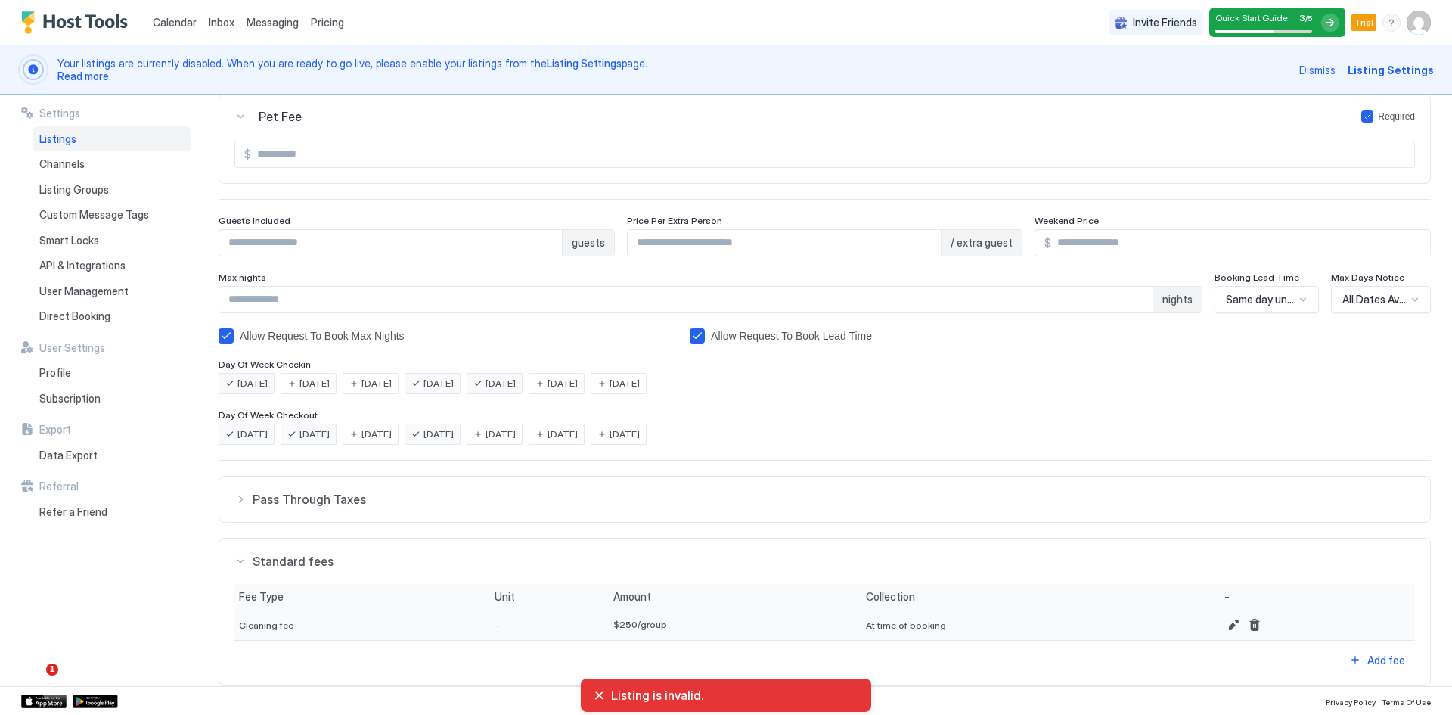
scroll to position [0, 0]
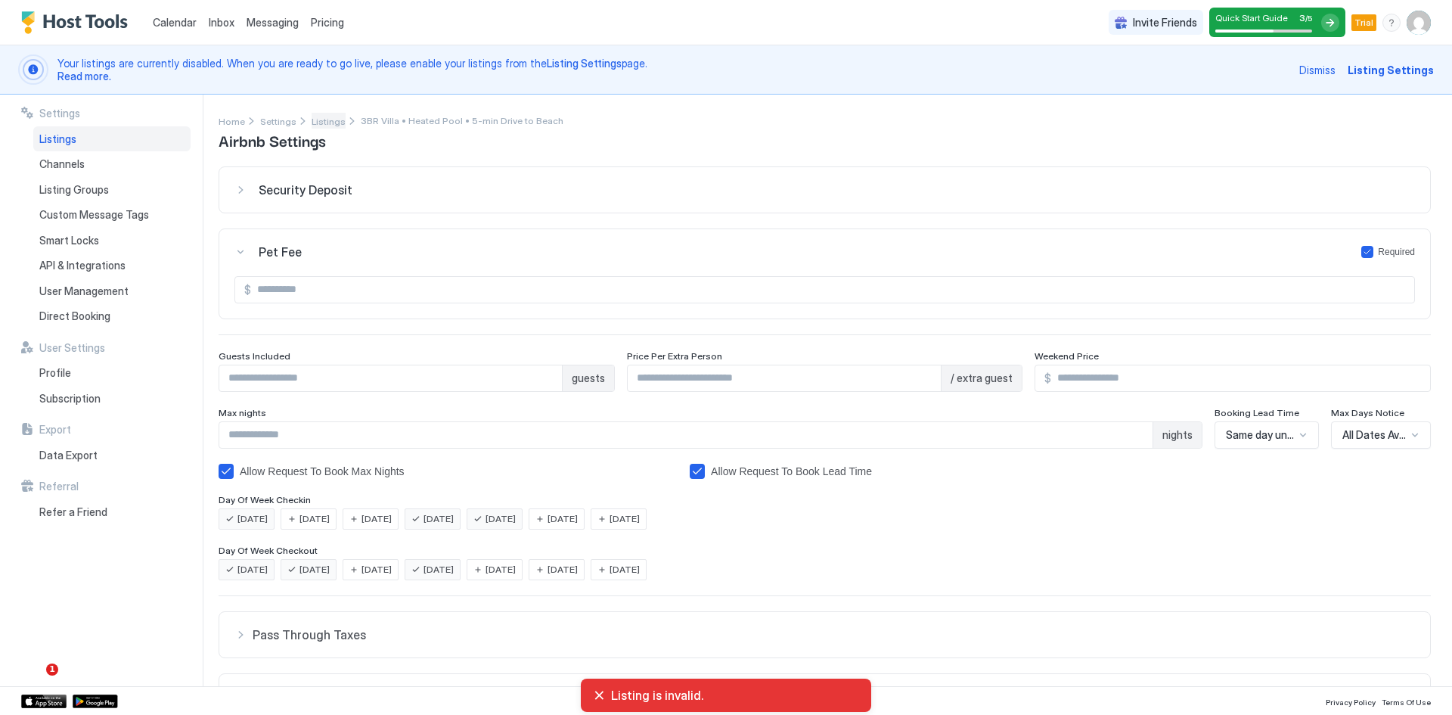
click at [337, 119] on span "Listings" at bounding box center [329, 121] width 34 height 11
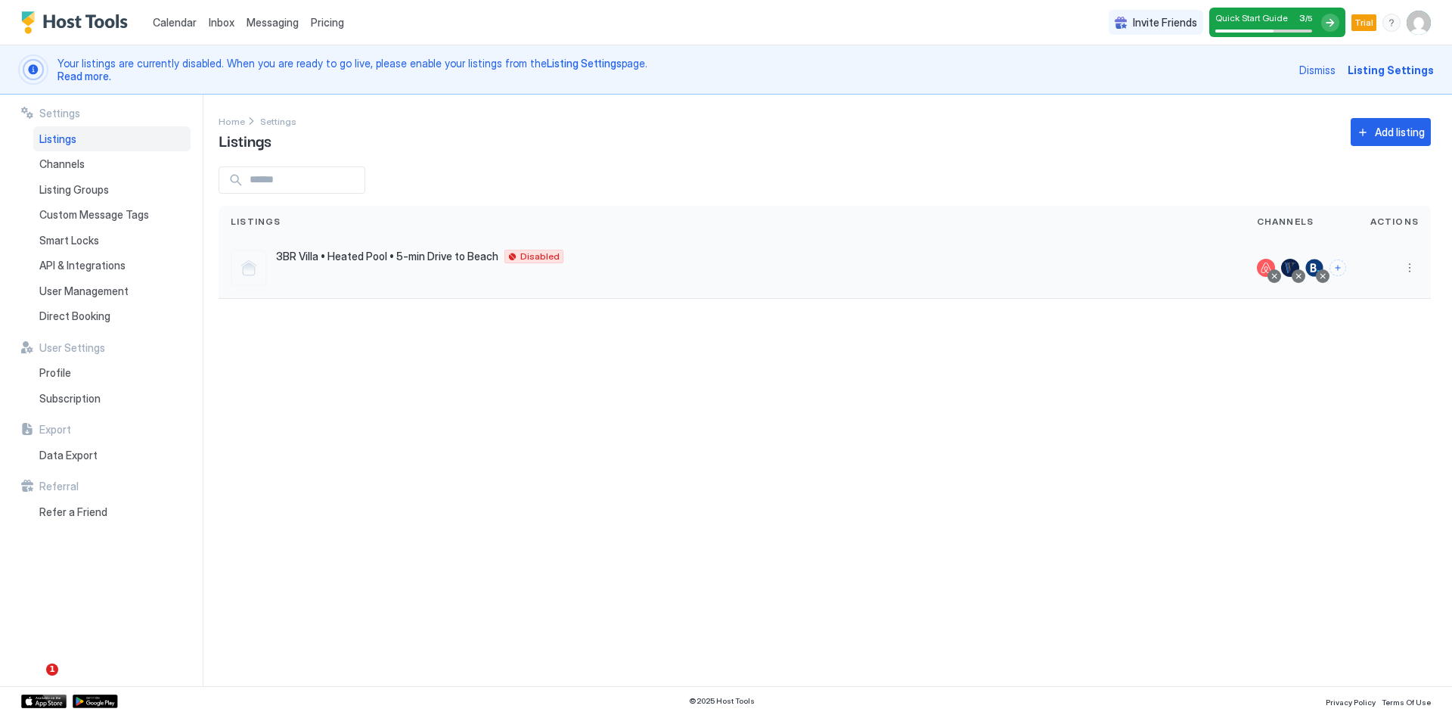
click at [1263, 266] on div at bounding box center [1266, 268] width 18 height 18
click at [92, 145] on div "Listings" at bounding box center [111, 139] width 157 height 26
click at [120, 170] on div "Channels" at bounding box center [111, 164] width 157 height 26
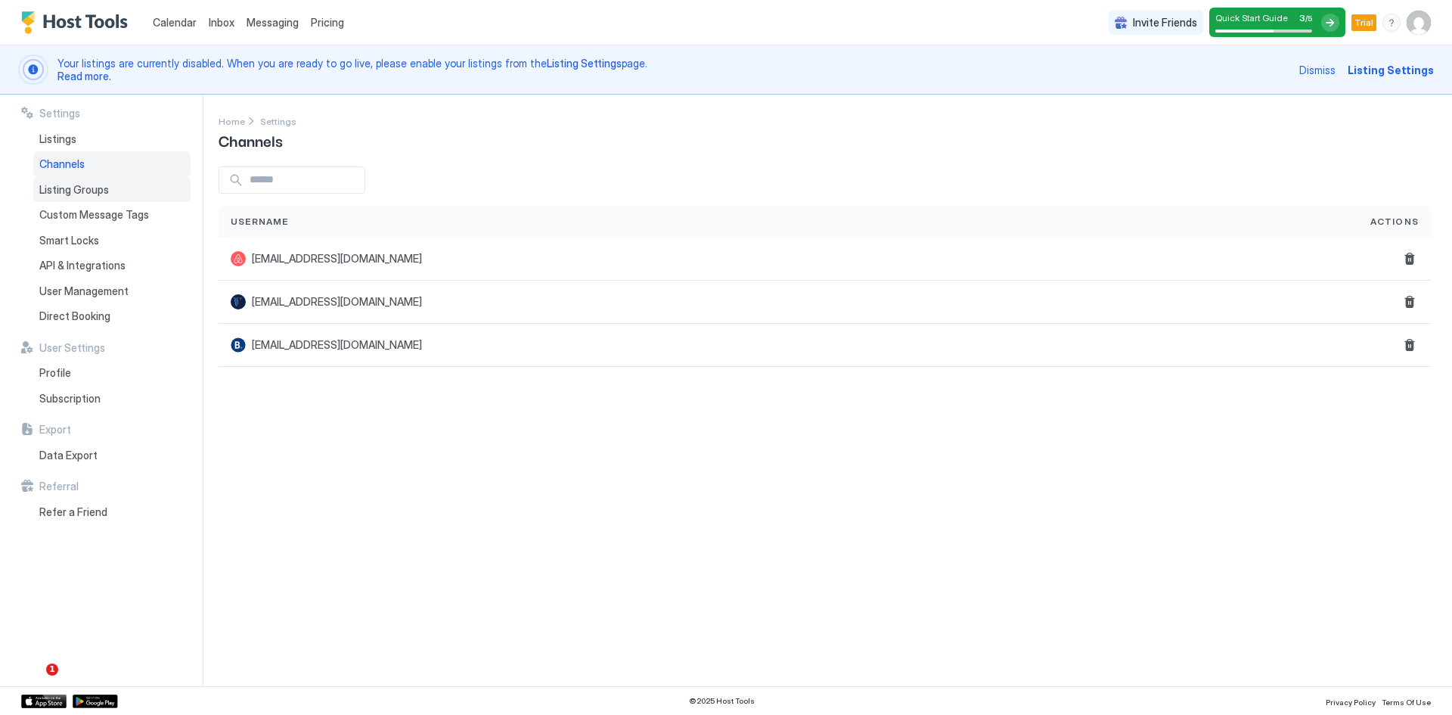
click at [118, 191] on div "Listing Groups" at bounding box center [111, 190] width 157 height 26
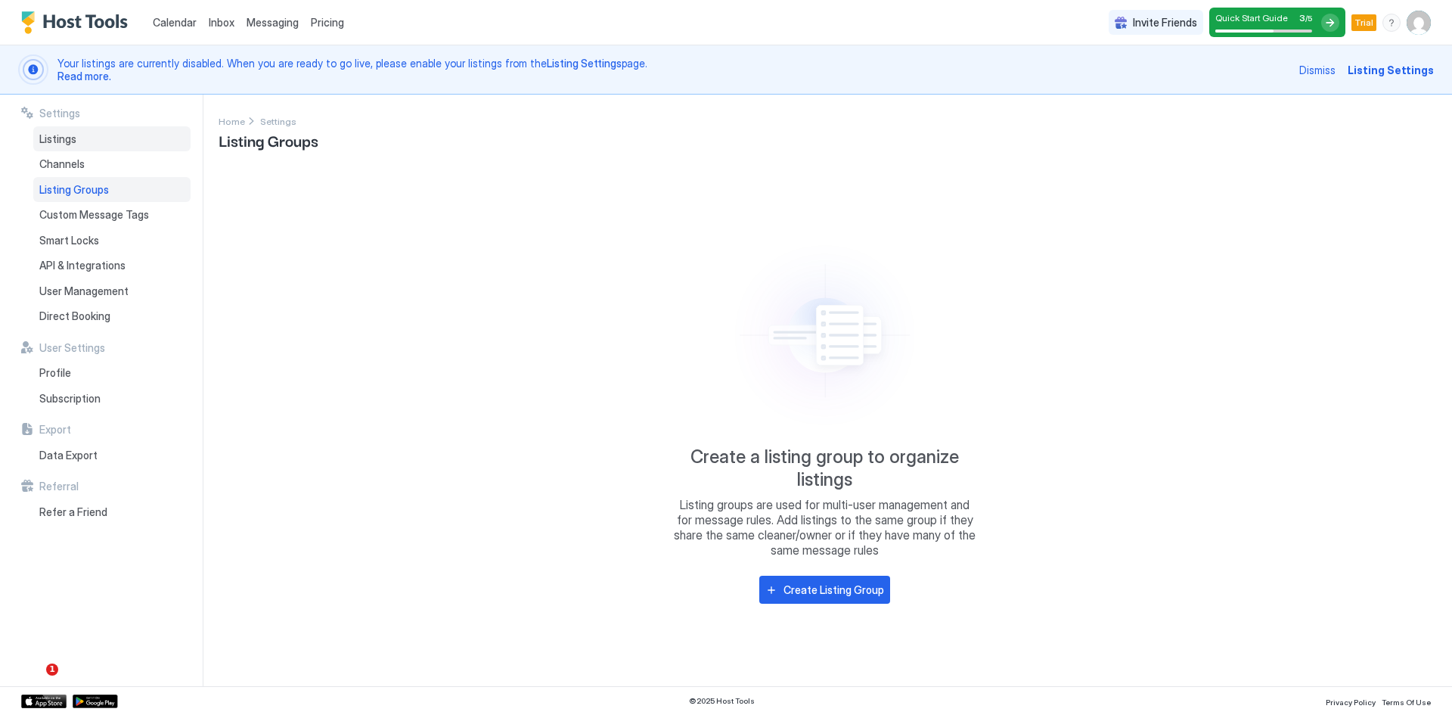
click at [70, 144] on span "Listings" at bounding box center [57, 139] width 37 height 14
